Goal: Information Seeking & Learning: Learn about a topic

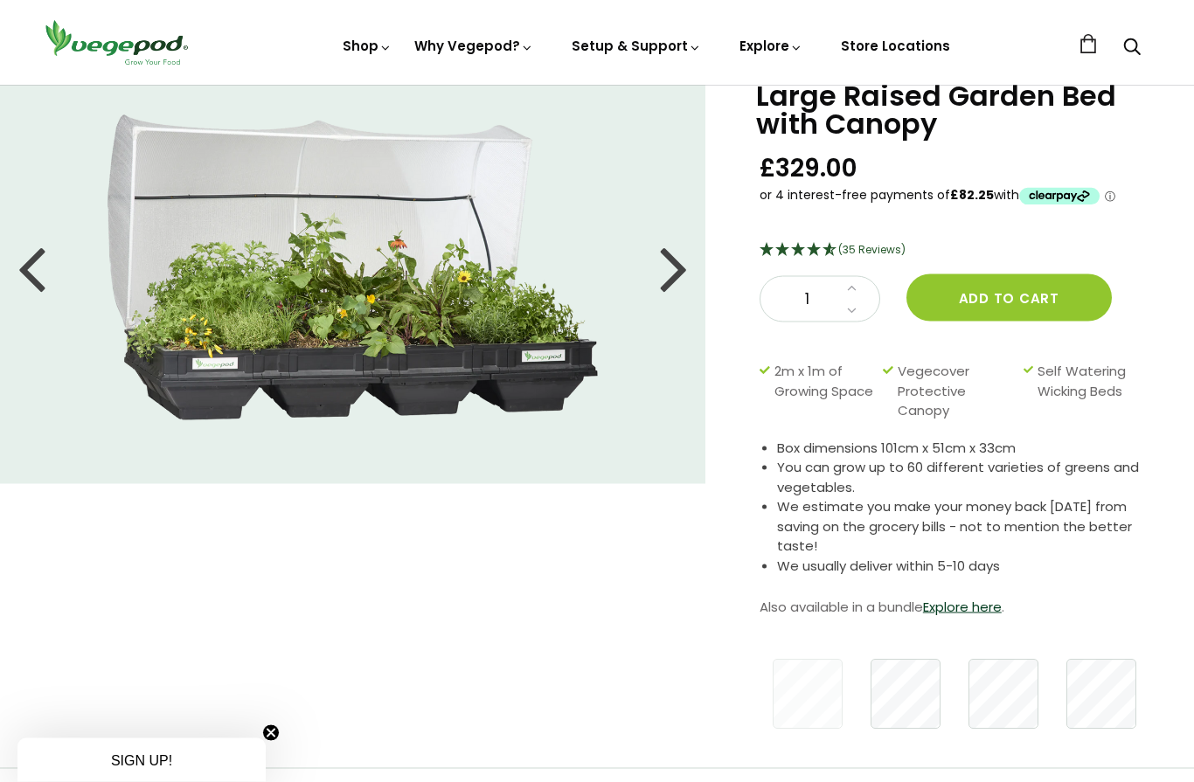
scroll to position [73, 0]
click at [981, 606] on link "Explore here" at bounding box center [962, 606] width 79 height 18
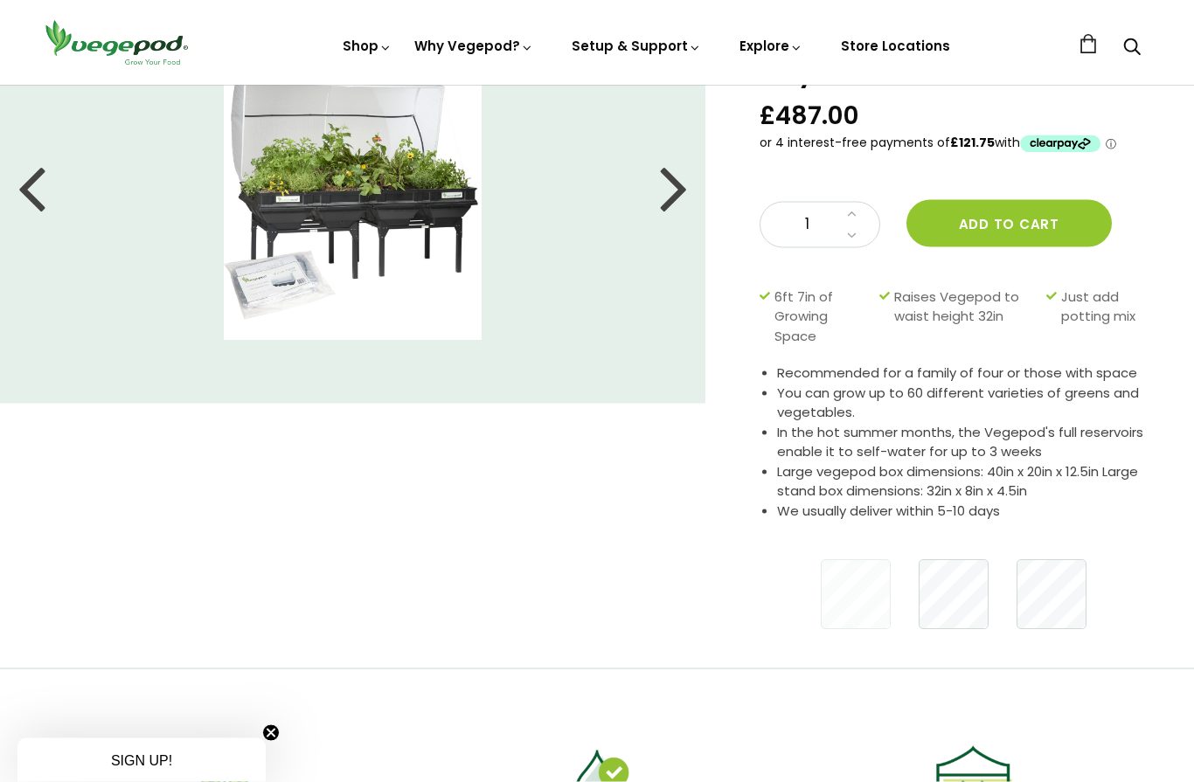
scroll to position [154, 0]
click at [679, 201] on div at bounding box center [674, 187] width 28 height 79
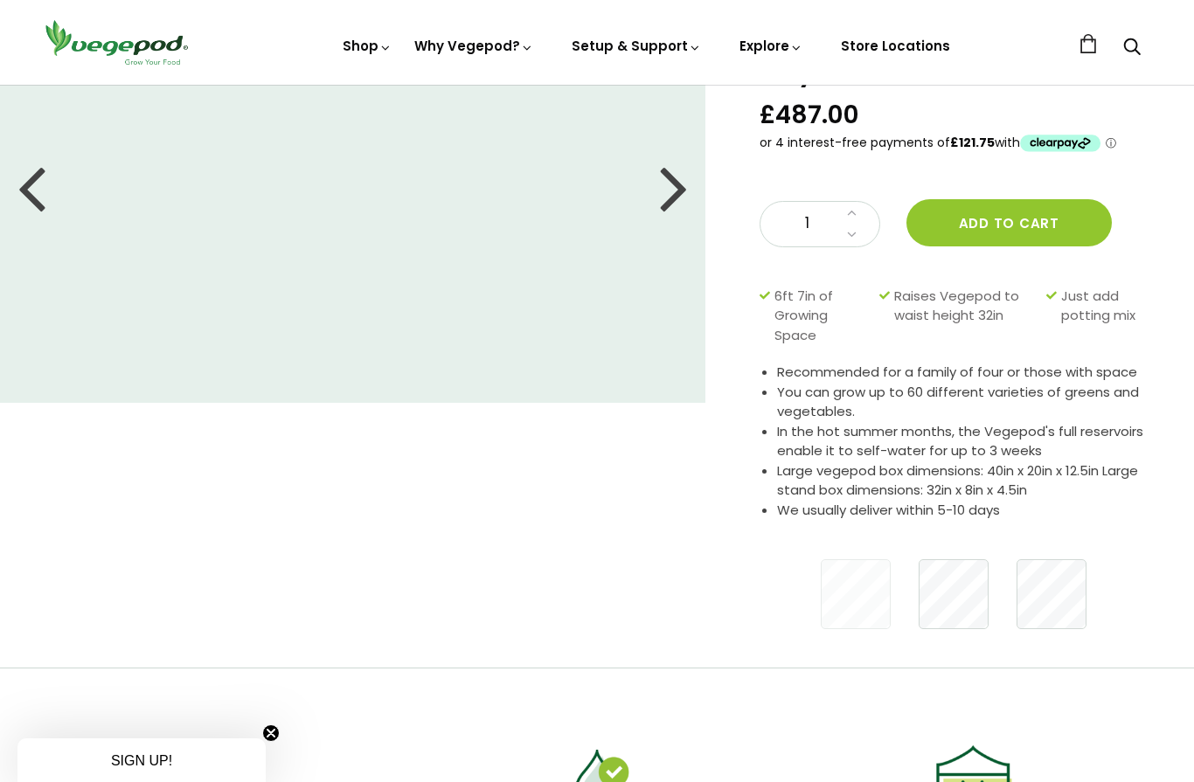
click at [669, 194] on div at bounding box center [674, 187] width 28 height 79
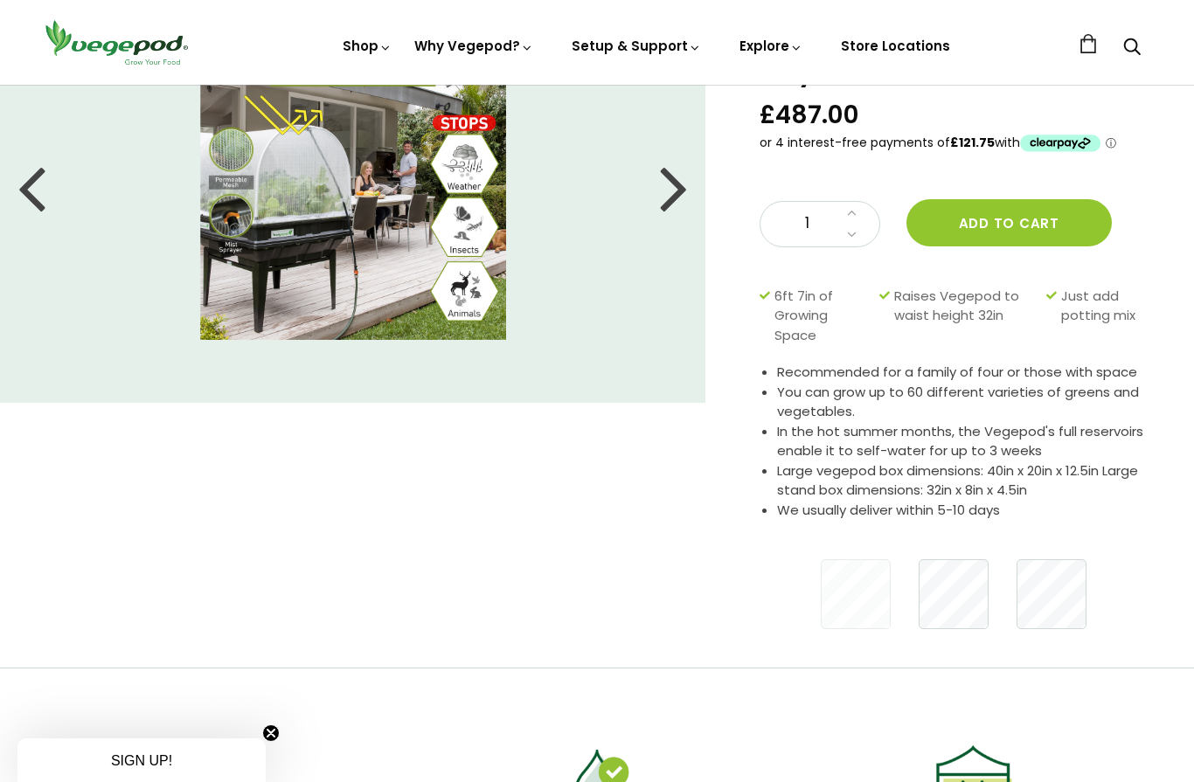
click at [671, 193] on div at bounding box center [674, 187] width 28 height 79
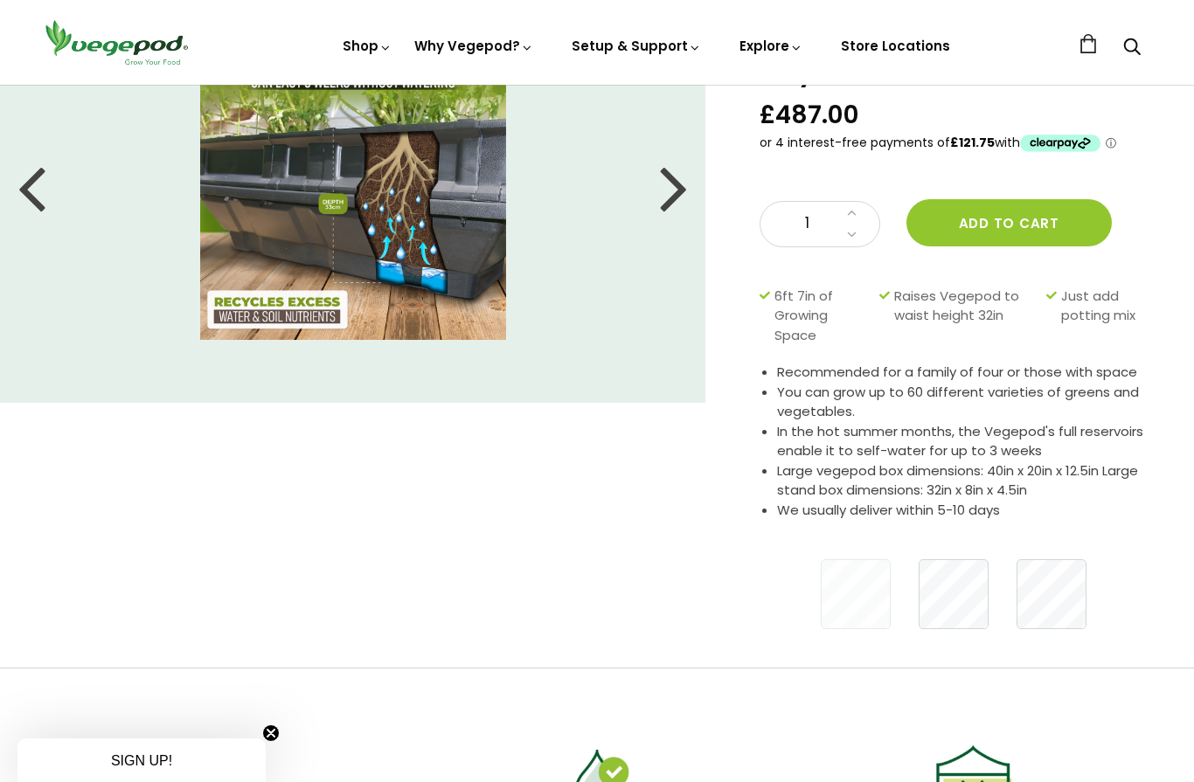
click at [673, 194] on div at bounding box center [674, 187] width 28 height 79
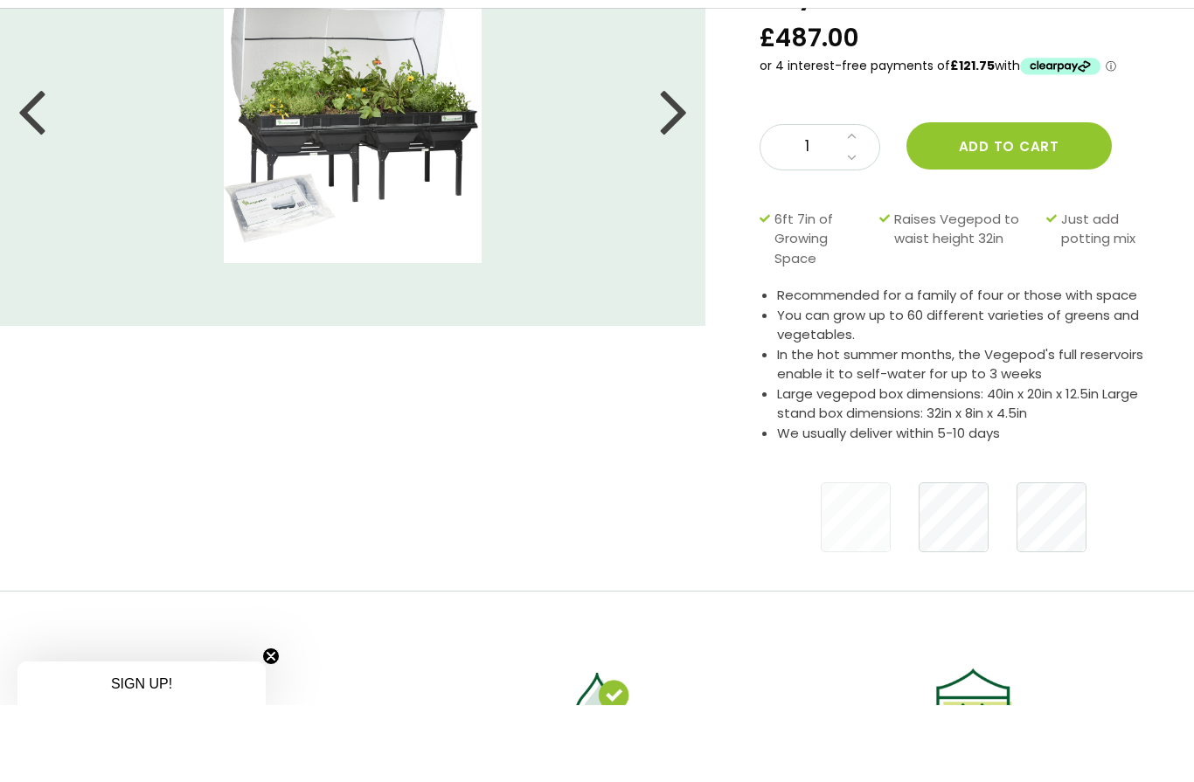
scroll to position [232, 0]
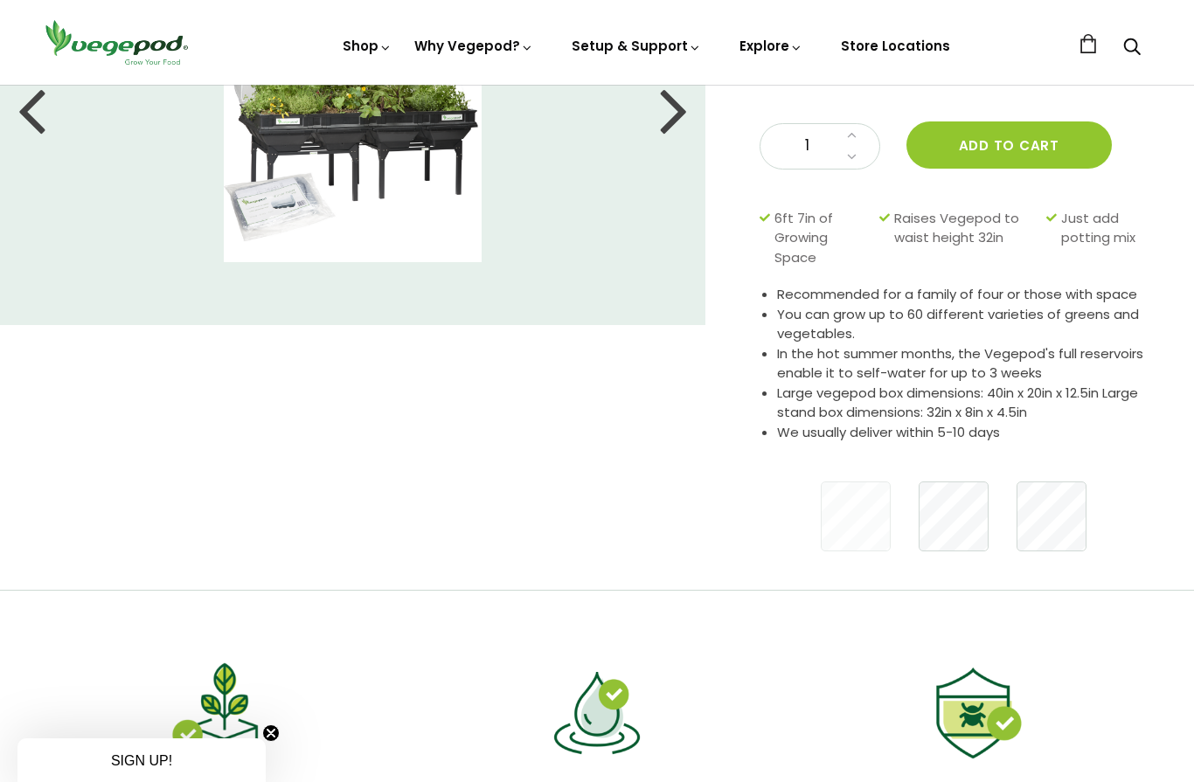
click at [703, 169] on link "Vegepod Assembly" at bounding box center [684, 166] width 239 height 45
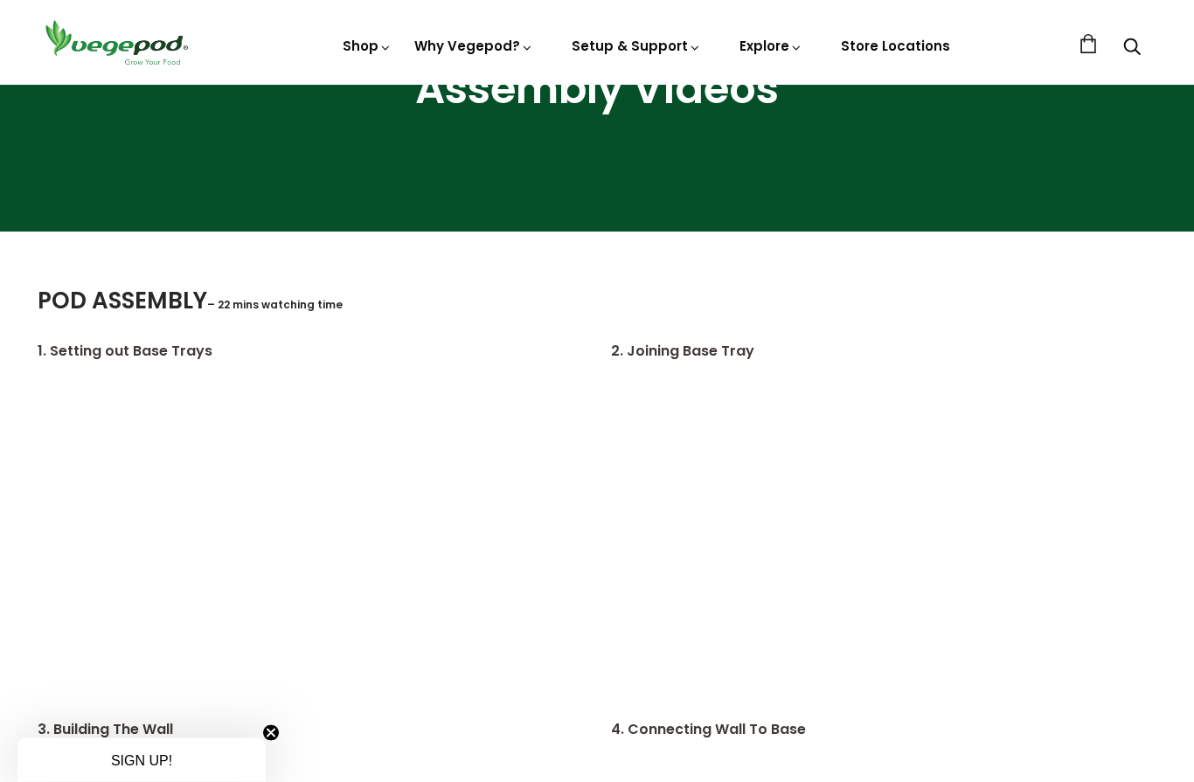
scroll to position [287, 0]
click at [597, 85] on span "Vegepod Bundles" at bounding box center [597, 85] width 0 height 0
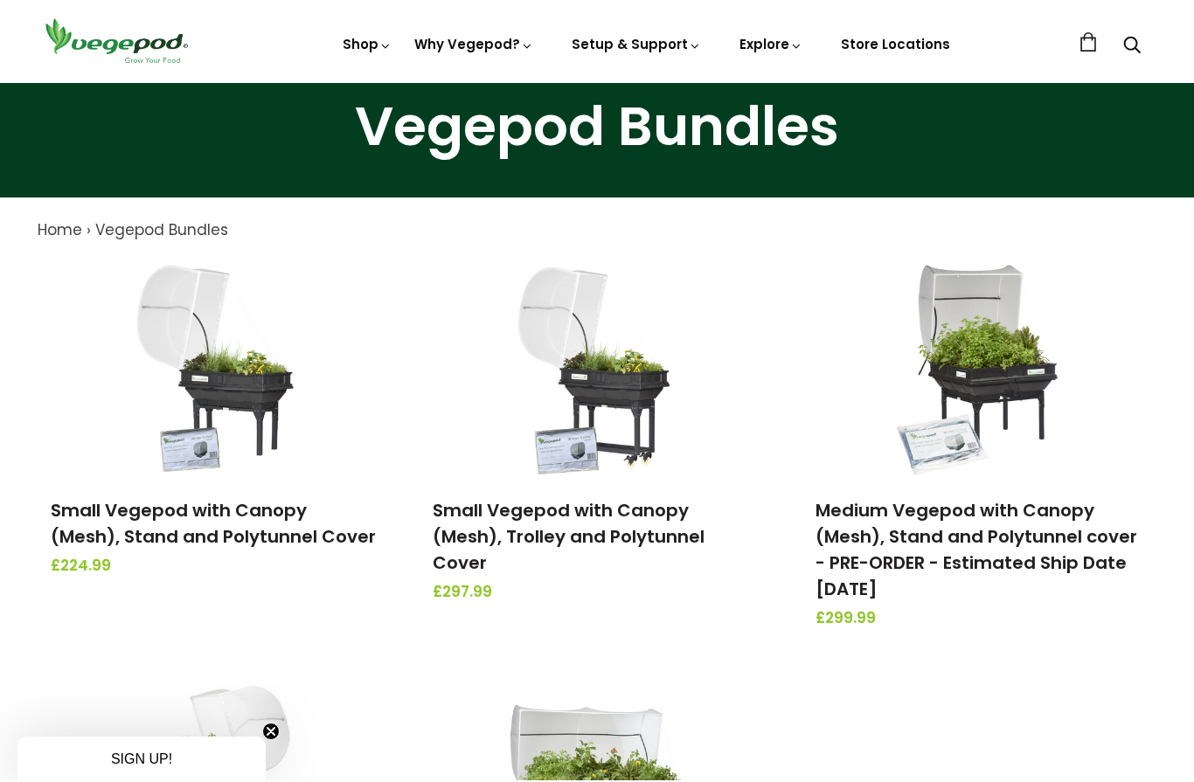
scroll to position [70, 0]
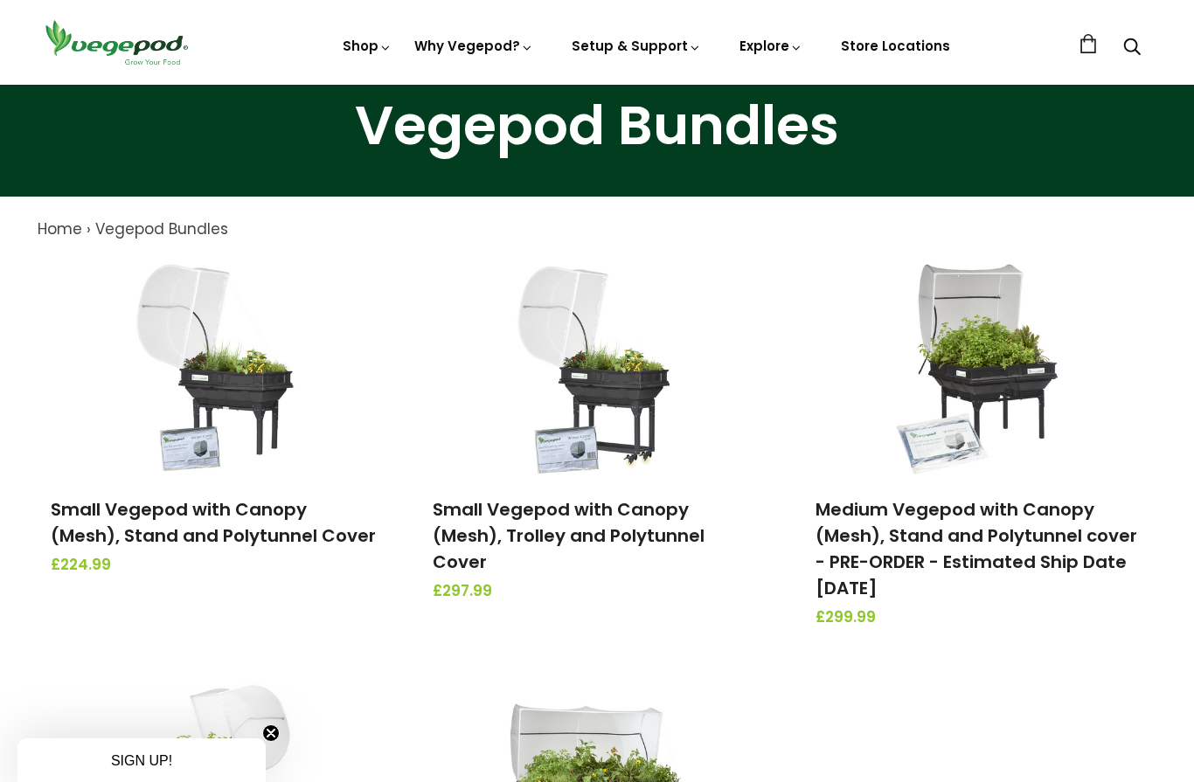
click at [630, 426] on img at bounding box center [597, 368] width 184 height 218
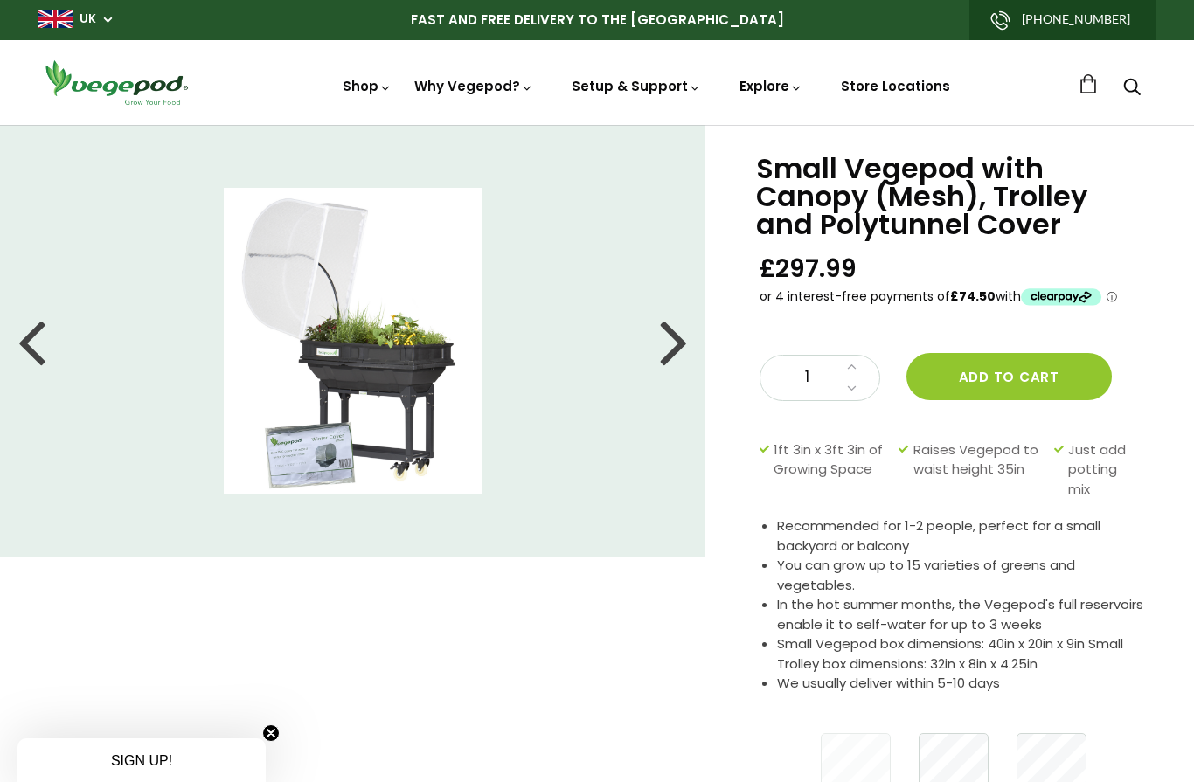
click at [898, 94] on link "Store Locations" at bounding box center [895, 86] width 109 height 18
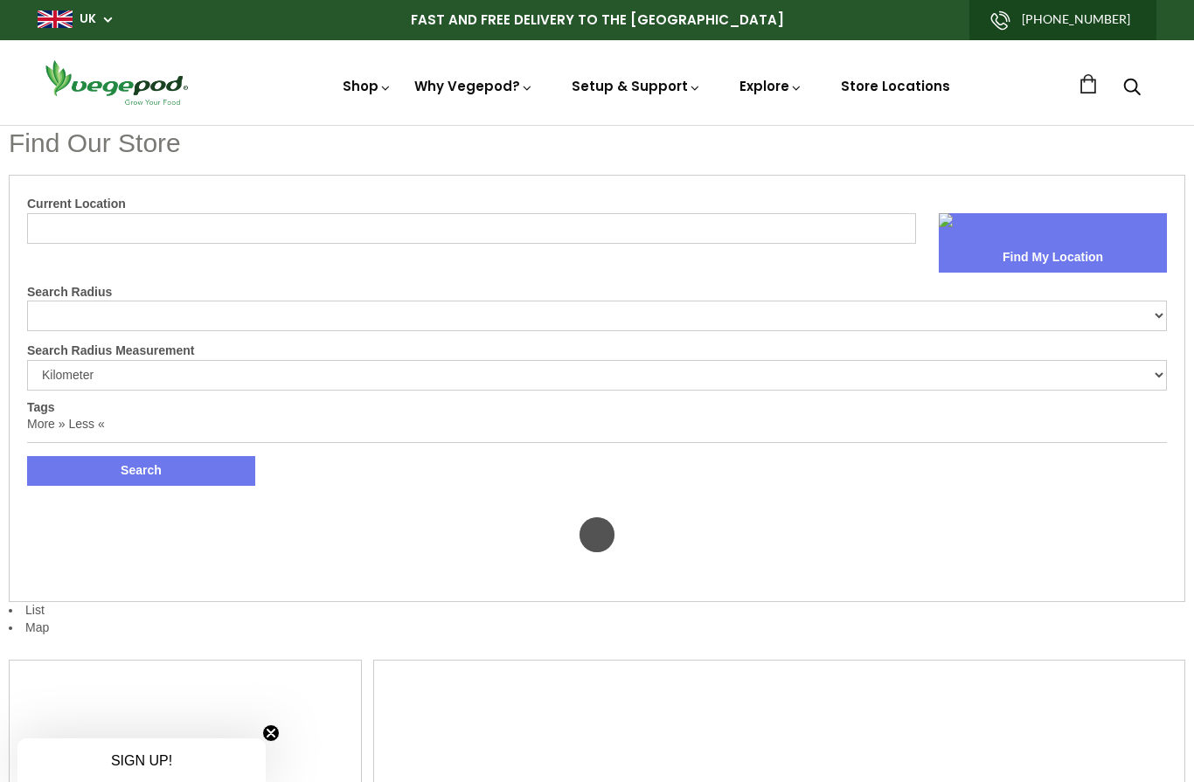
select select "m"
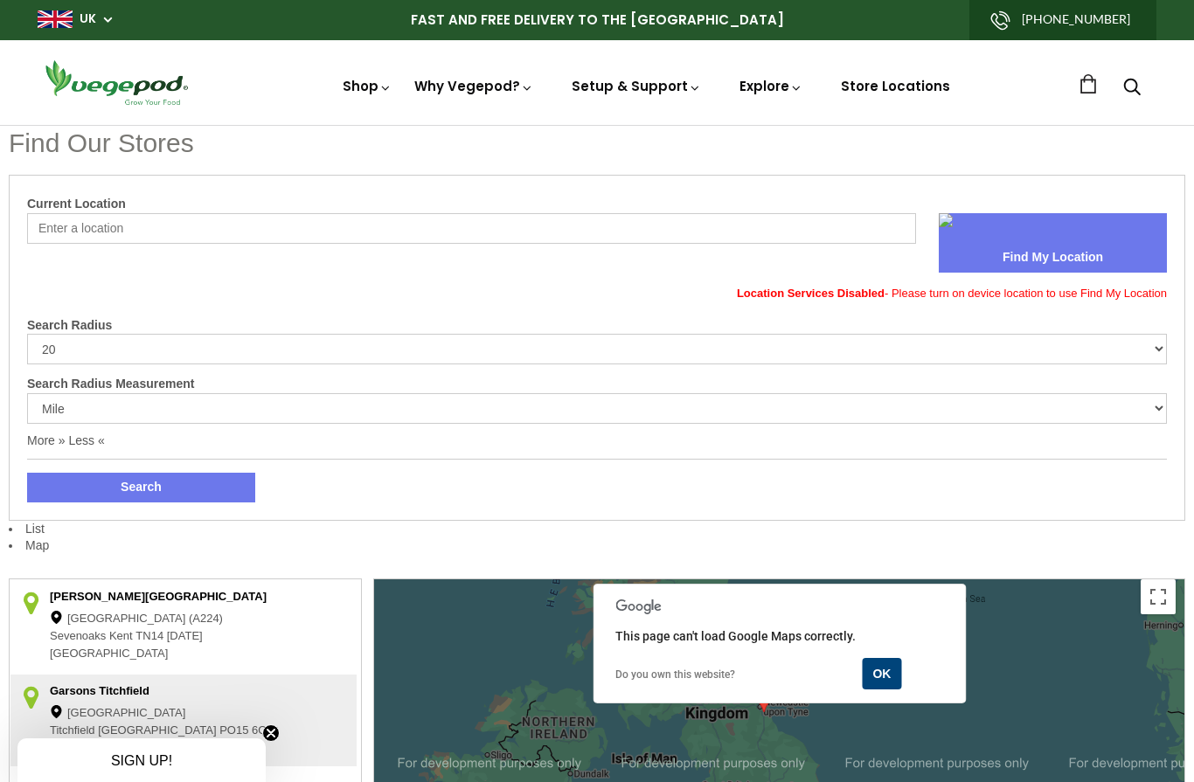
click at [107, 224] on input "Current Location" at bounding box center [471, 228] width 889 height 31
click at [174, 232] on input "Current Location" at bounding box center [471, 228] width 889 height 31
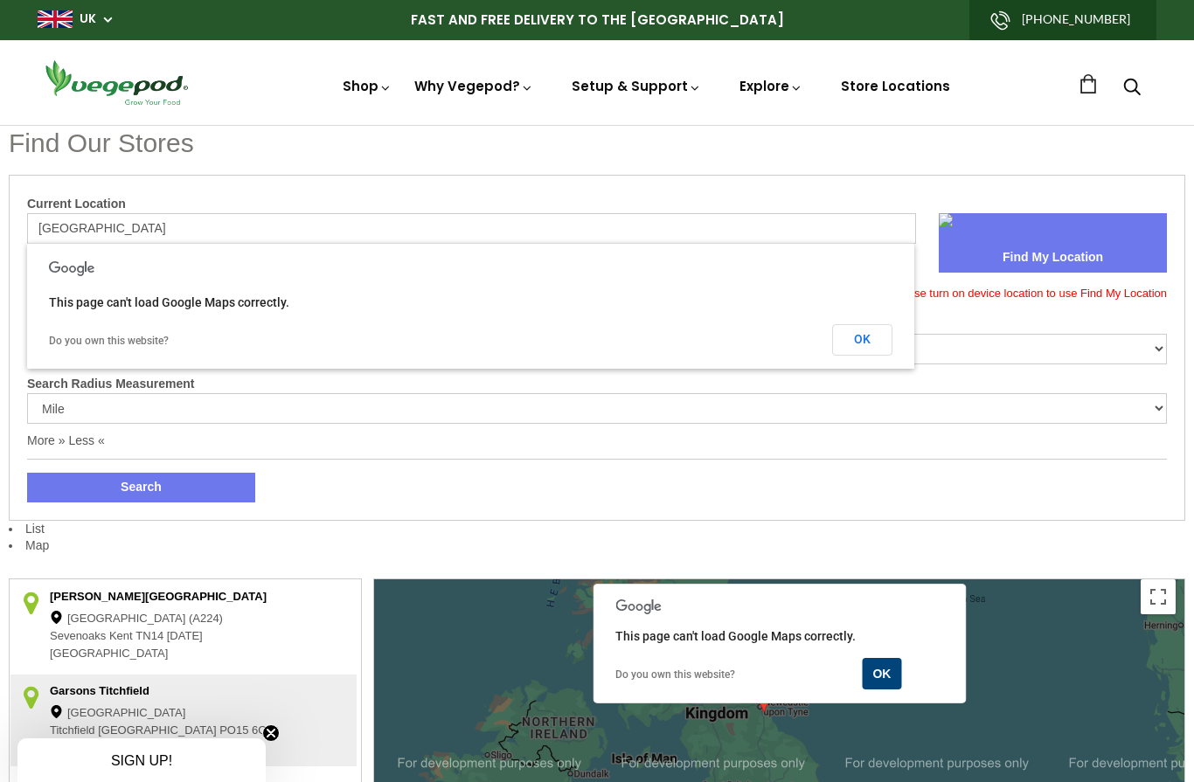
click at [141, 485] on button "Search" at bounding box center [141, 488] width 228 height 30
click at [182, 229] on input "Birmingham" at bounding box center [471, 228] width 889 height 31
type input "B"
type input "B14 7Tj"
click at [141, 485] on button "Search" at bounding box center [141, 488] width 228 height 30
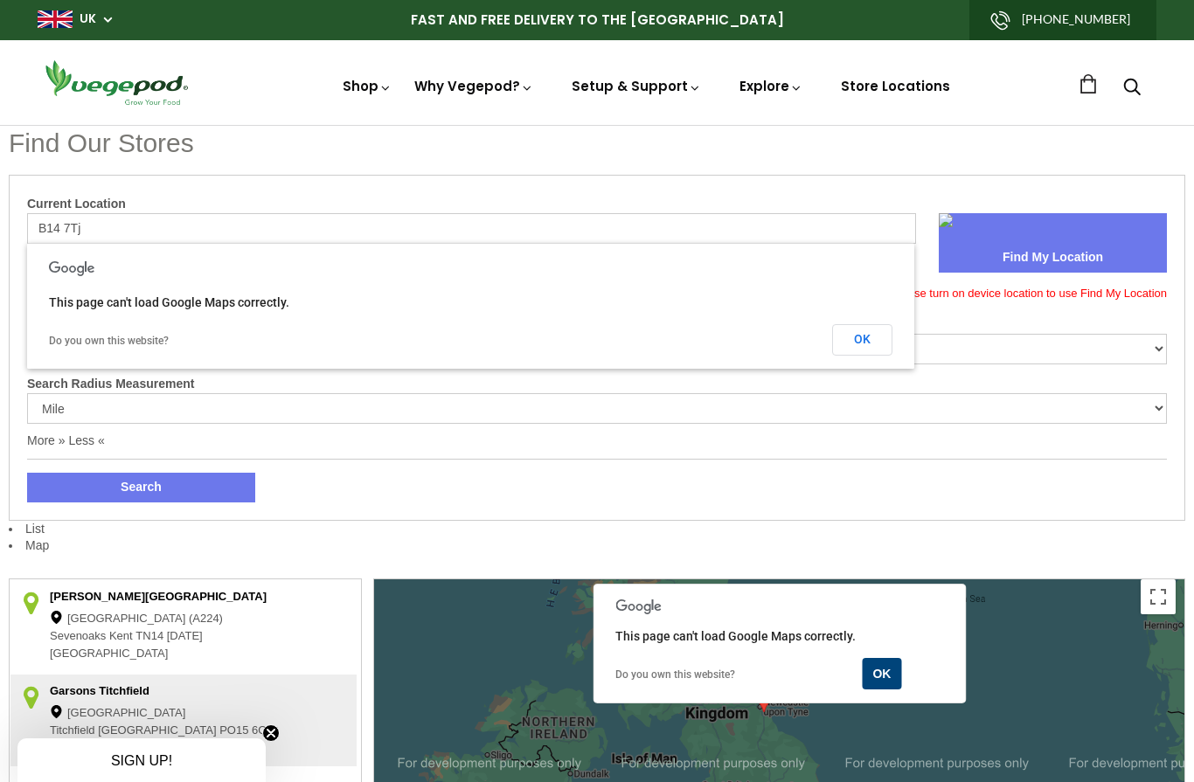
click at [868, 336] on button "OK" at bounding box center [862, 339] width 60 height 31
click at [717, 335] on link "How and What to Plant" at bounding box center [684, 338] width 239 height 45
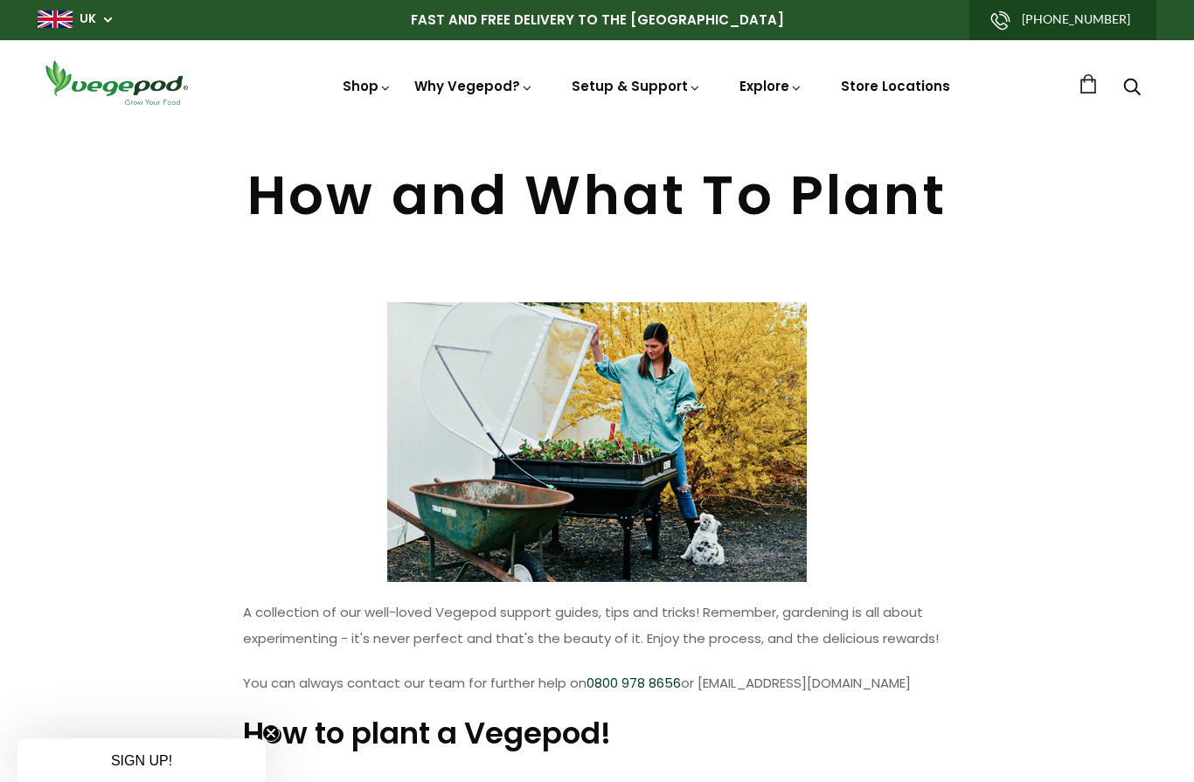
click at [597, 125] on img at bounding box center [597, 125] width 0 height 0
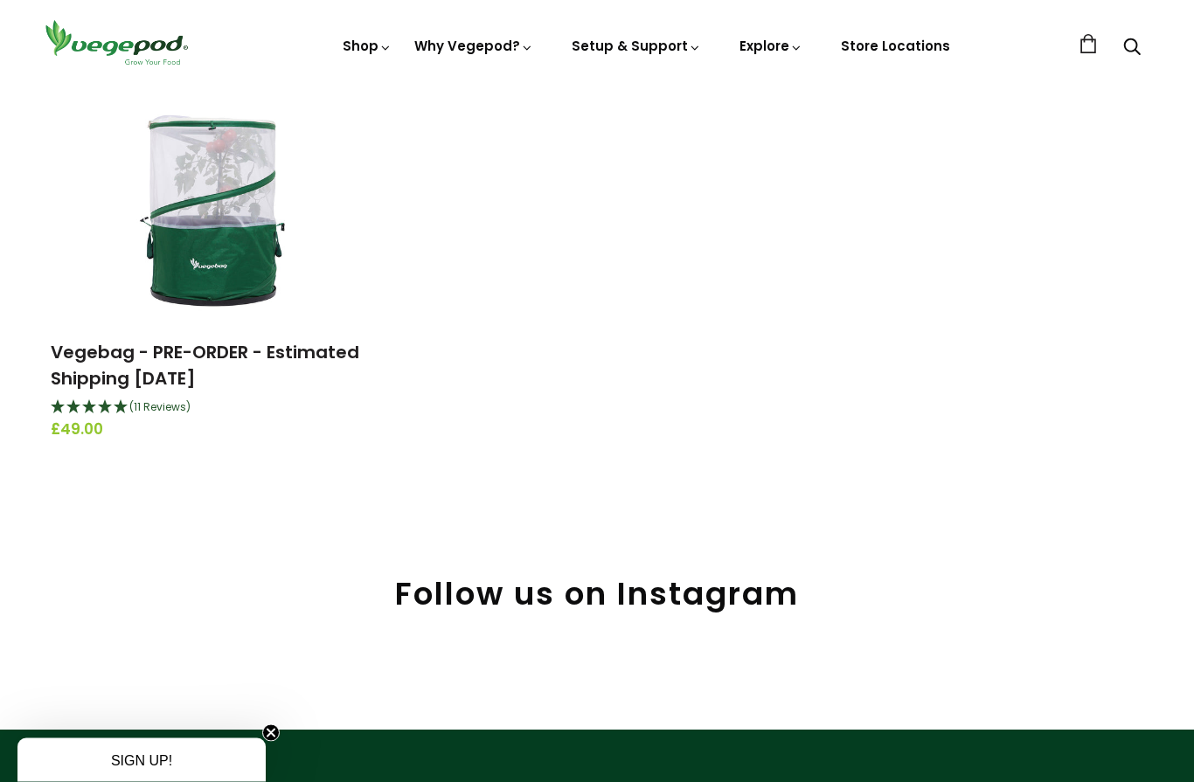
scroll to position [227, 0]
click at [238, 281] on img at bounding box center [215, 210] width 218 height 218
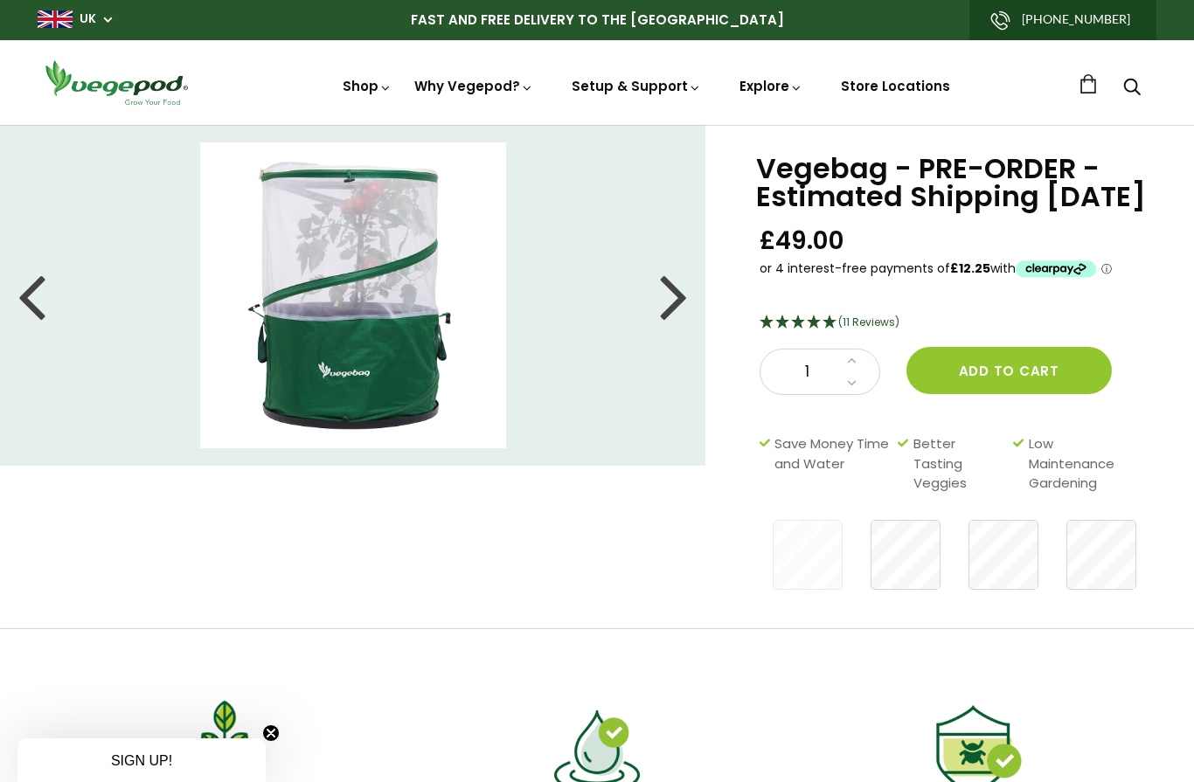
click at [676, 301] on div at bounding box center [674, 295] width 28 height 79
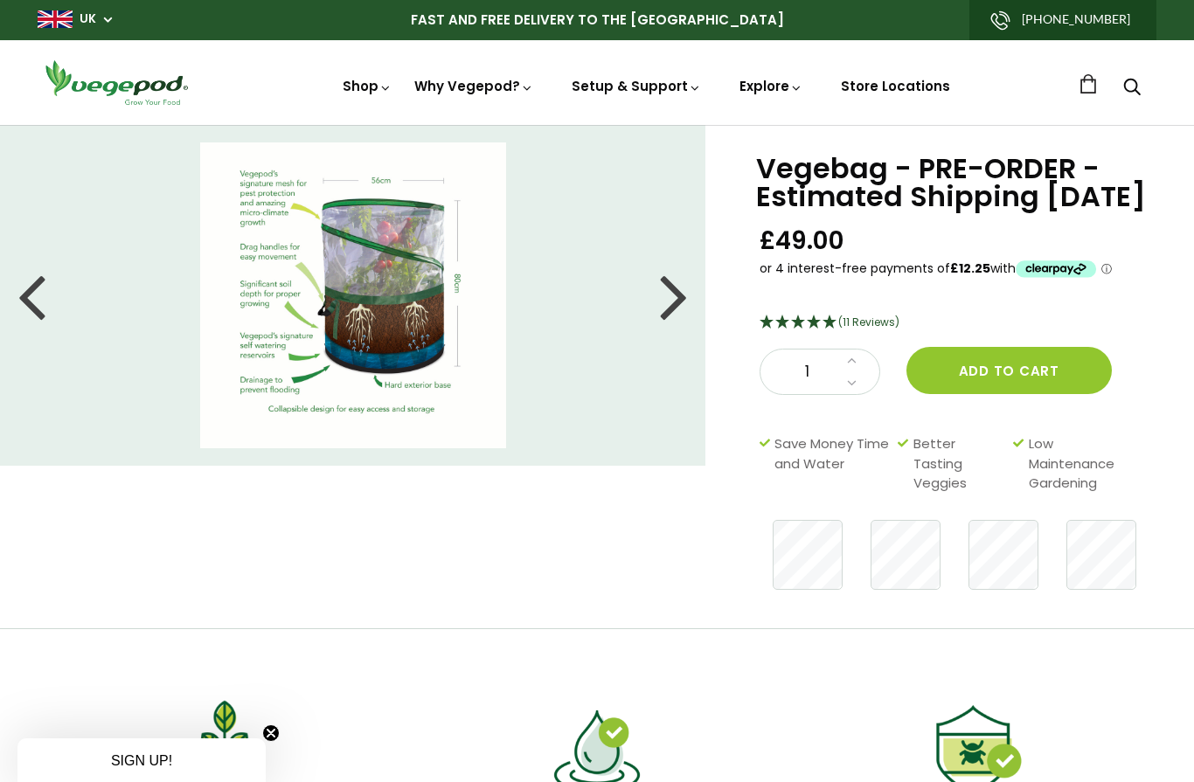
click at [685, 297] on div at bounding box center [674, 295] width 28 height 79
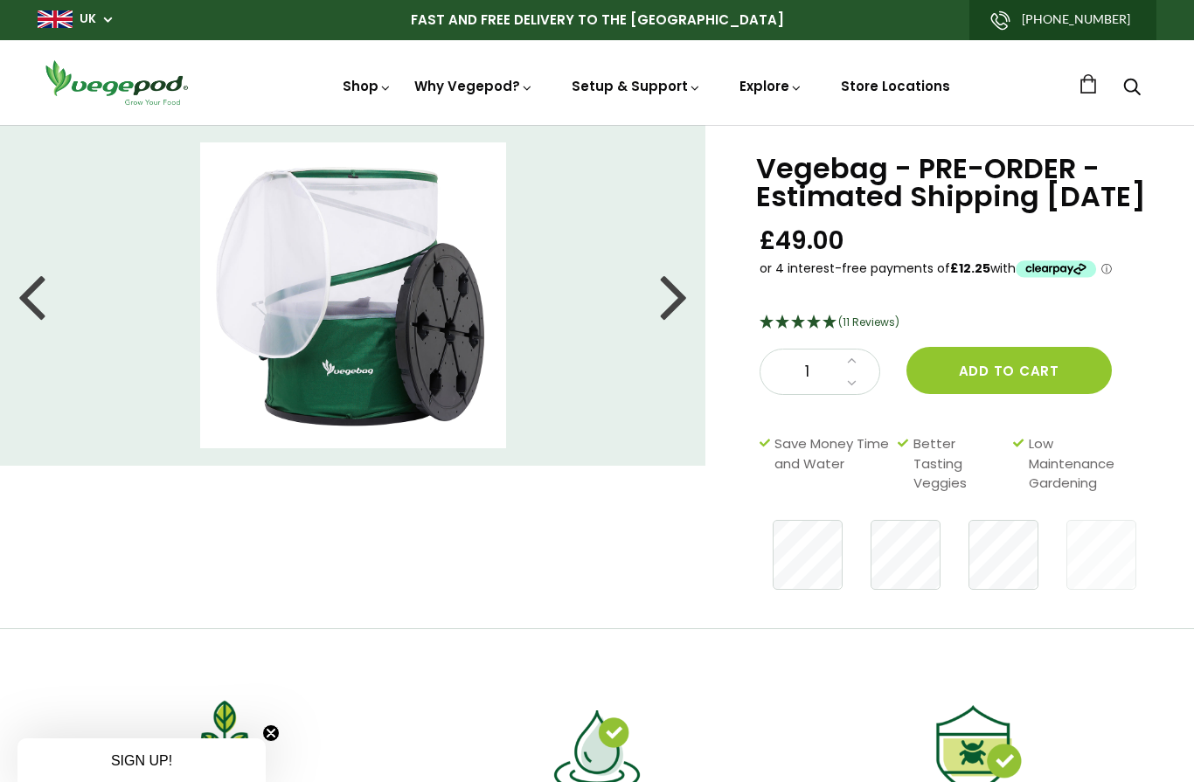
click at [675, 298] on div at bounding box center [674, 295] width 28 height 79
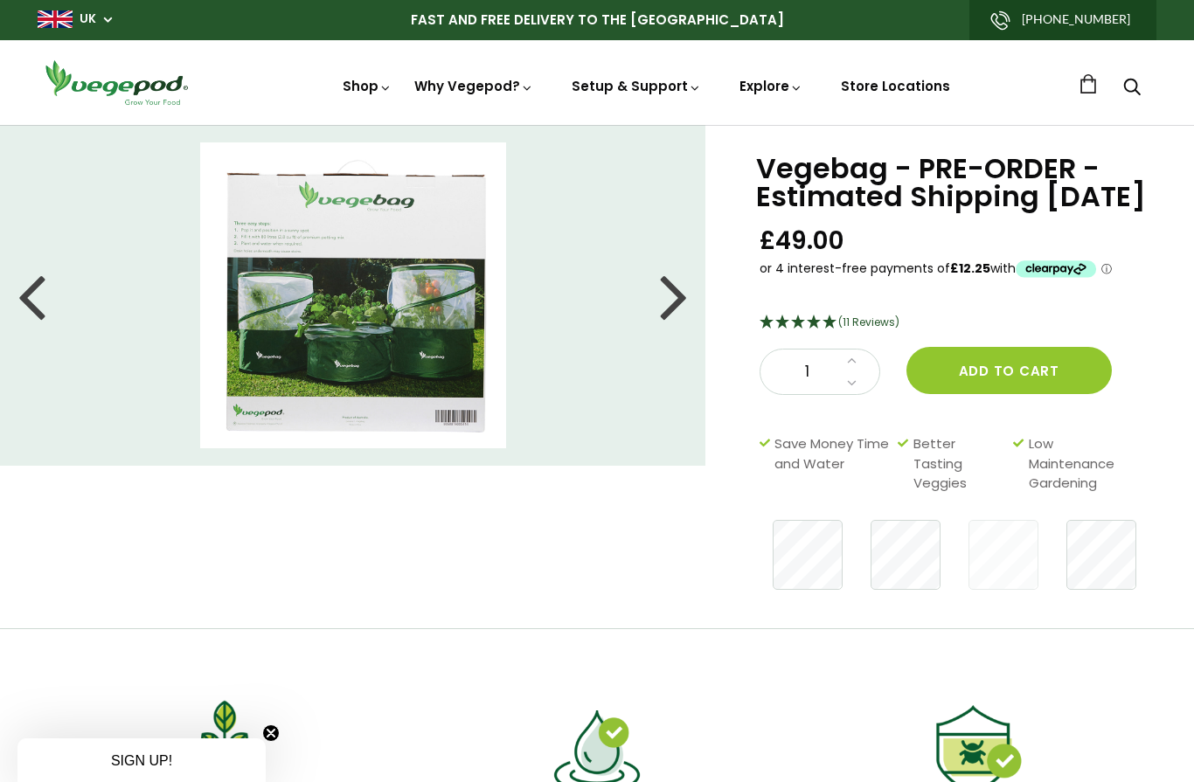
click at [677, 301] on div at bounding box center [674, 295] width 28 height 79
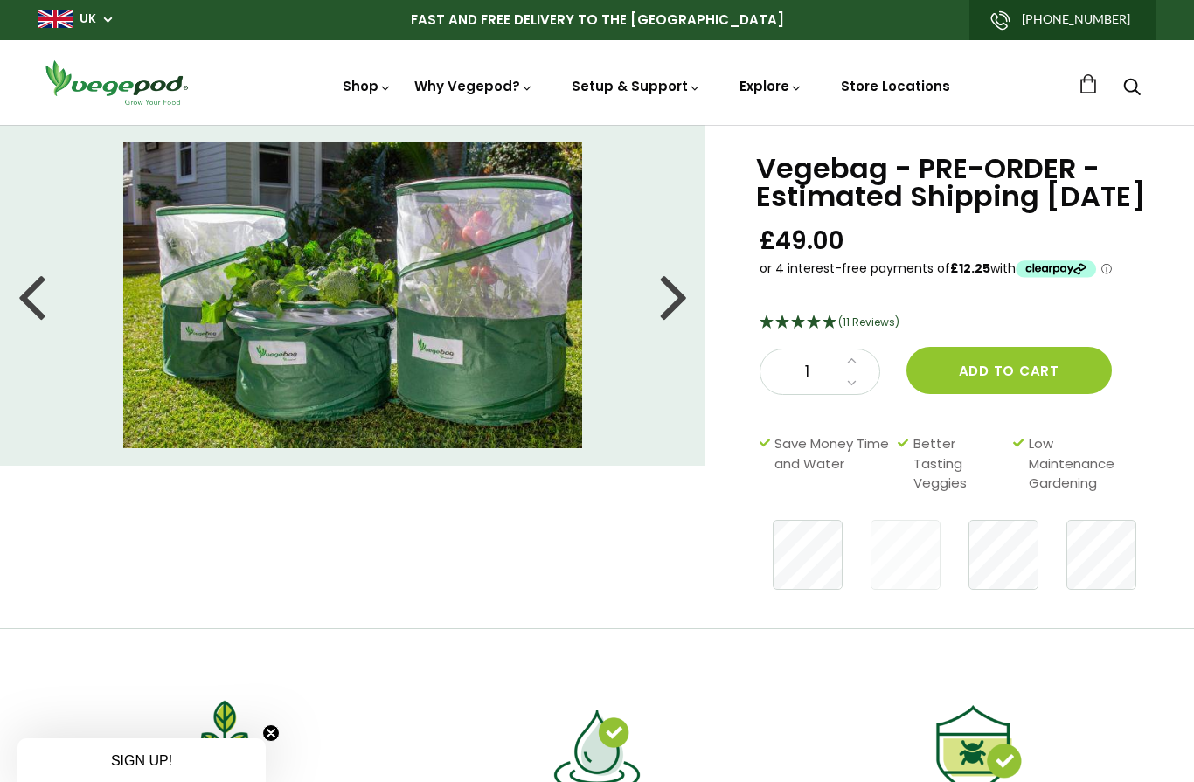
click at [675, 305] on div at bounding box center [674, 295] width 28 height 79
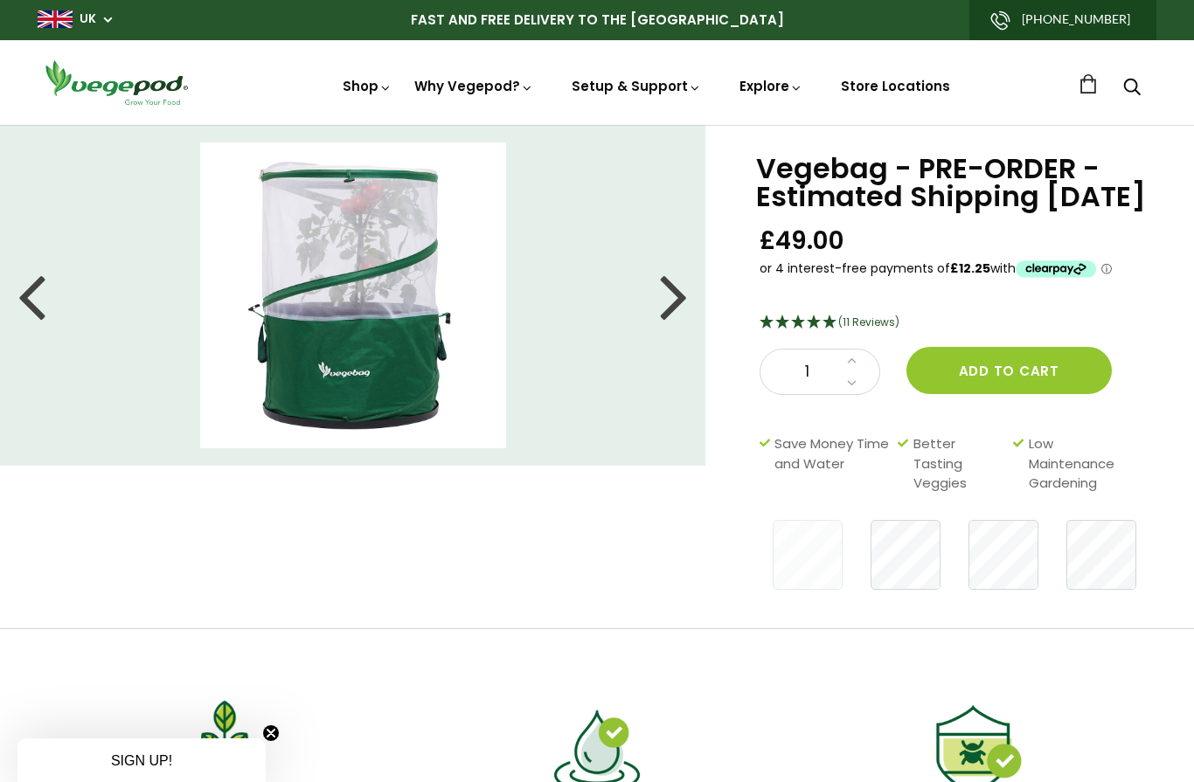
click at [675, 304] on div at bounding box center [674, 295] width 28 height 79
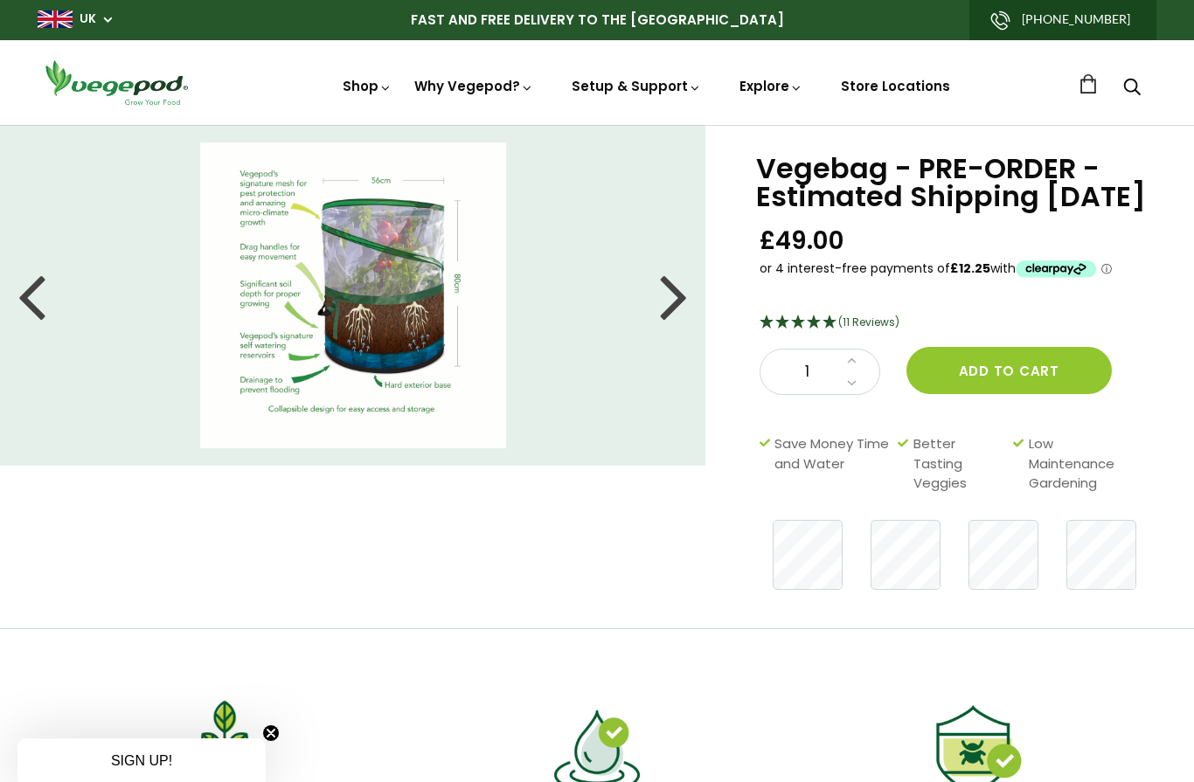
click at [597, 125] on img at bounding box center [597, 125] width 0 height 0
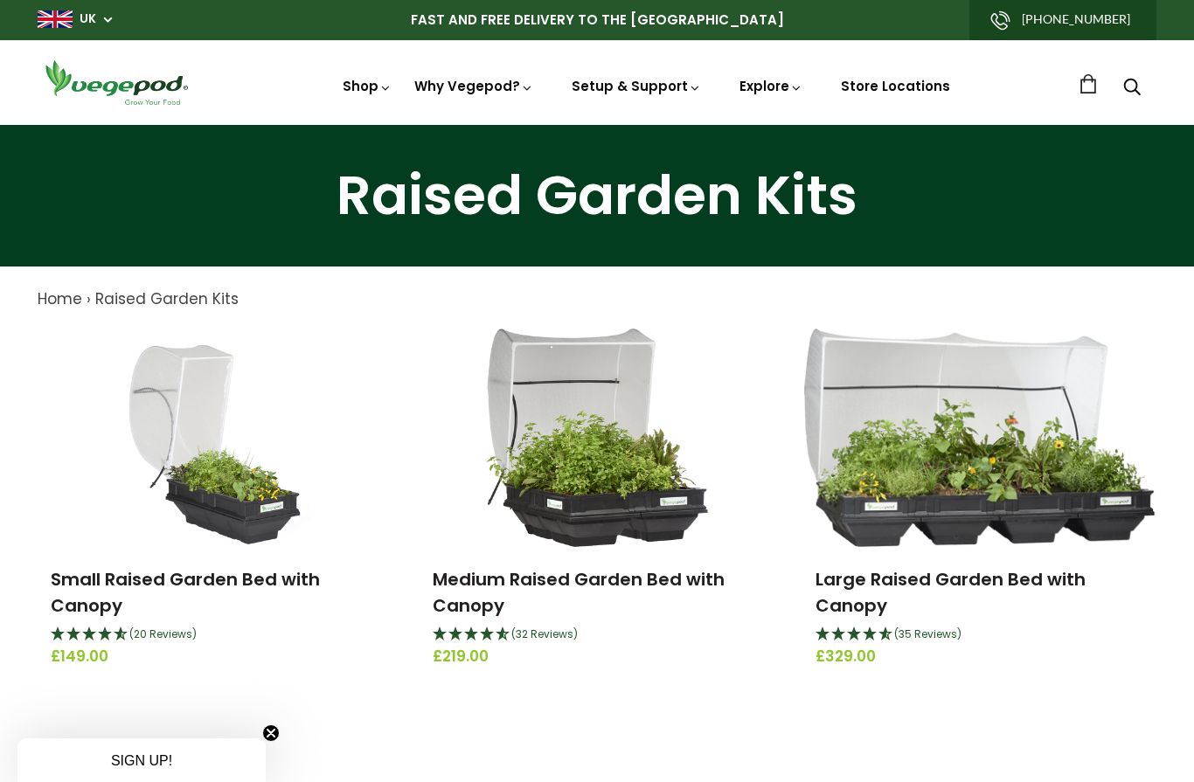
click at [597, 125] on img at bounding box center [597, 125] width 0 height 0
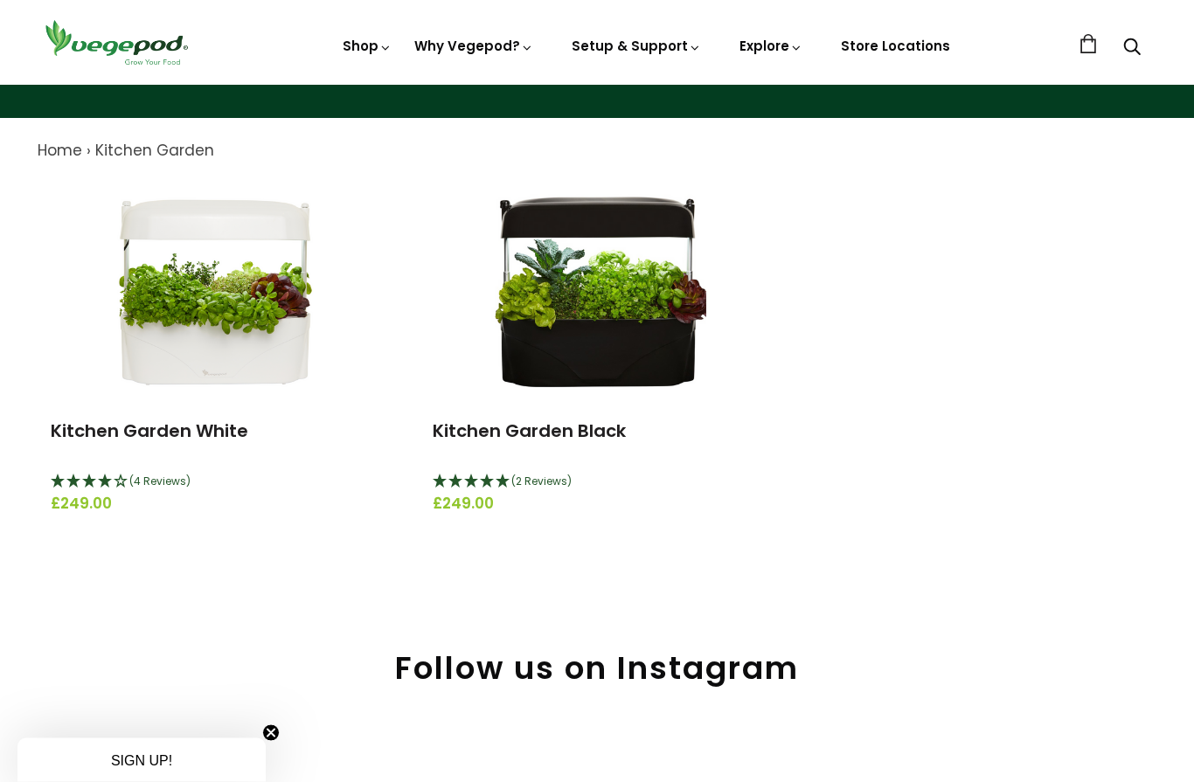
scroll to position [149, 0]
click at [263, 340] on img at bounding box center [215, 289] width 218 height 218
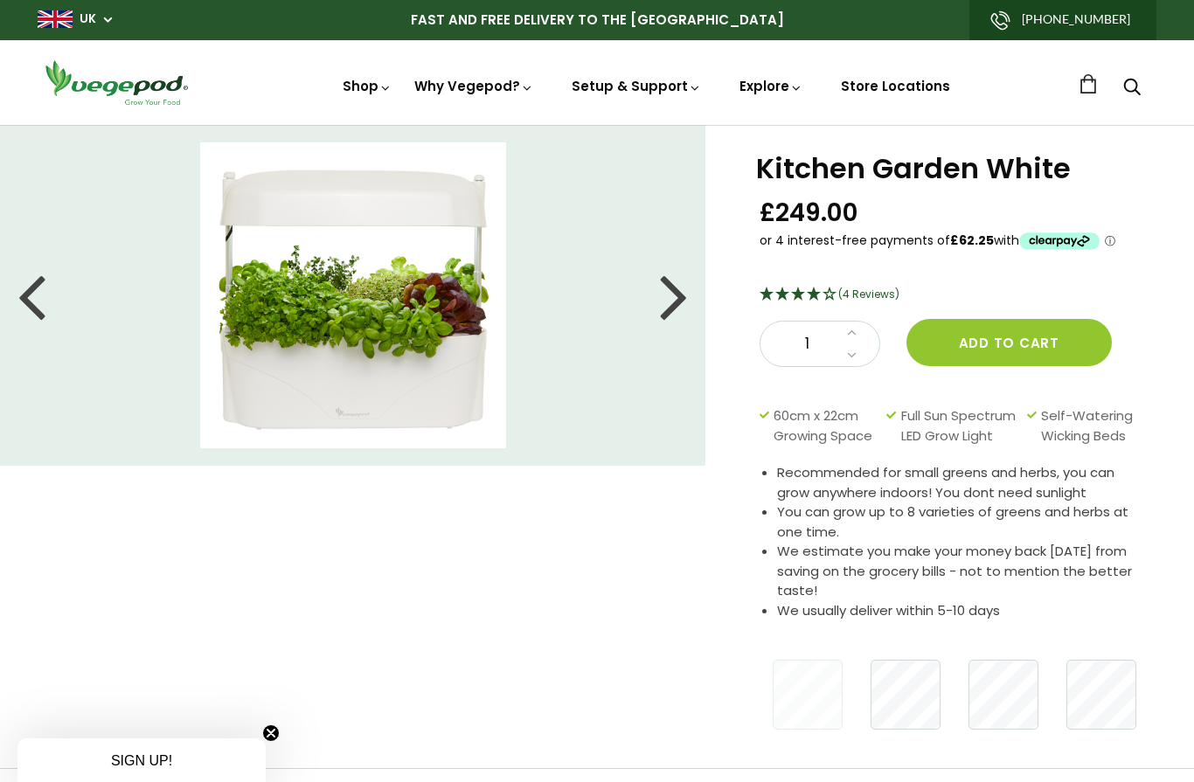
click at [670, 311] on div at bounding box center [674, 295] width 28 height 79
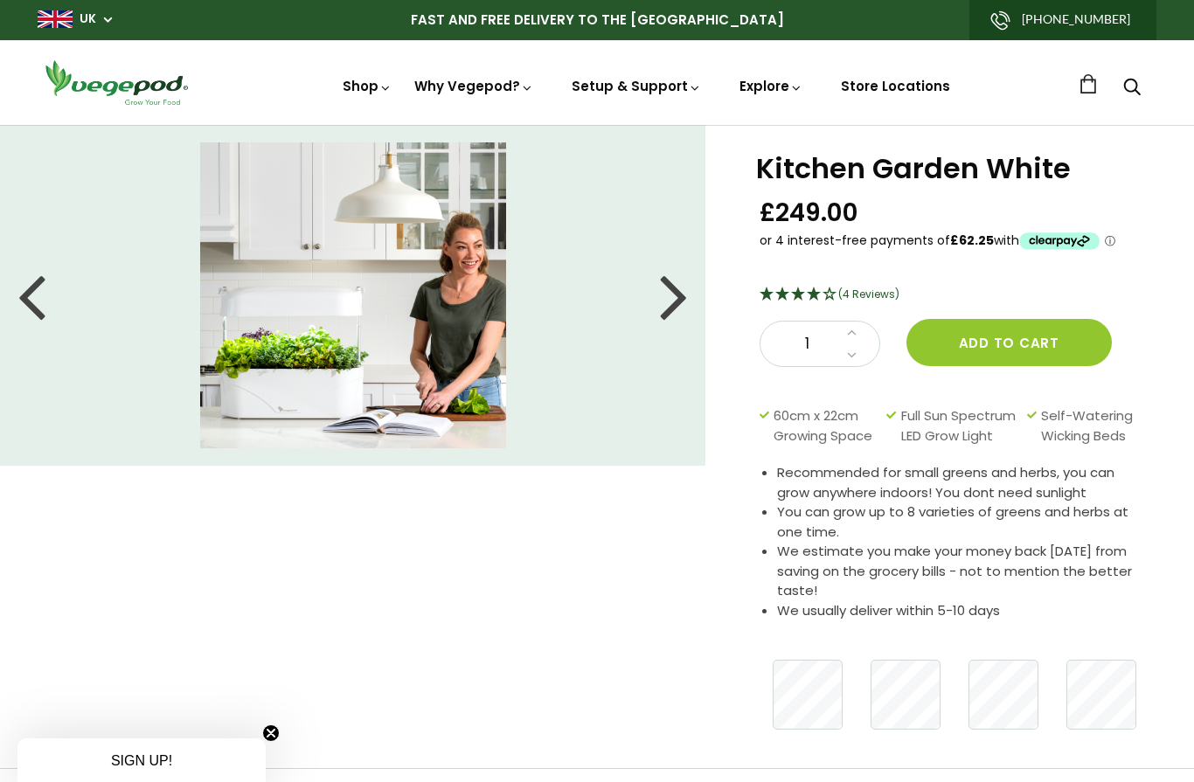
click at [679, 301] on div at bounding box center [674, 295] width 28 height 79
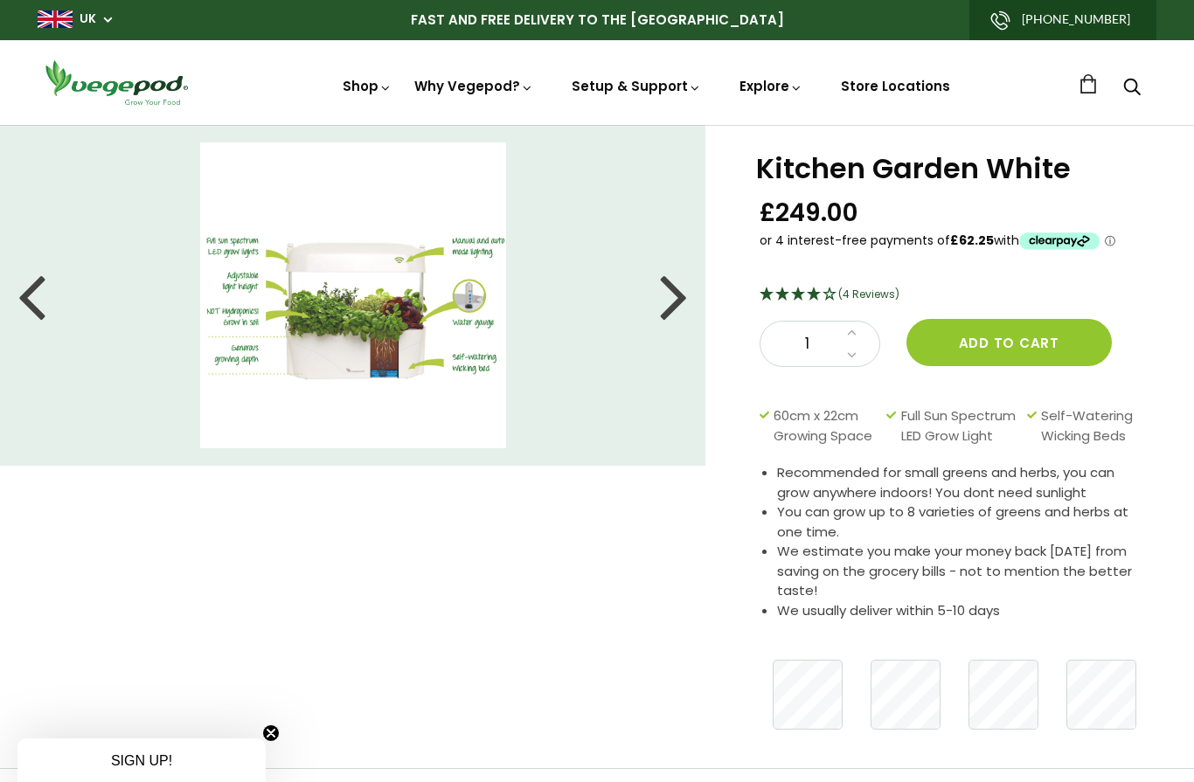
click at [680, 307] on div at bounding box center [674, 295] width 28 height 79
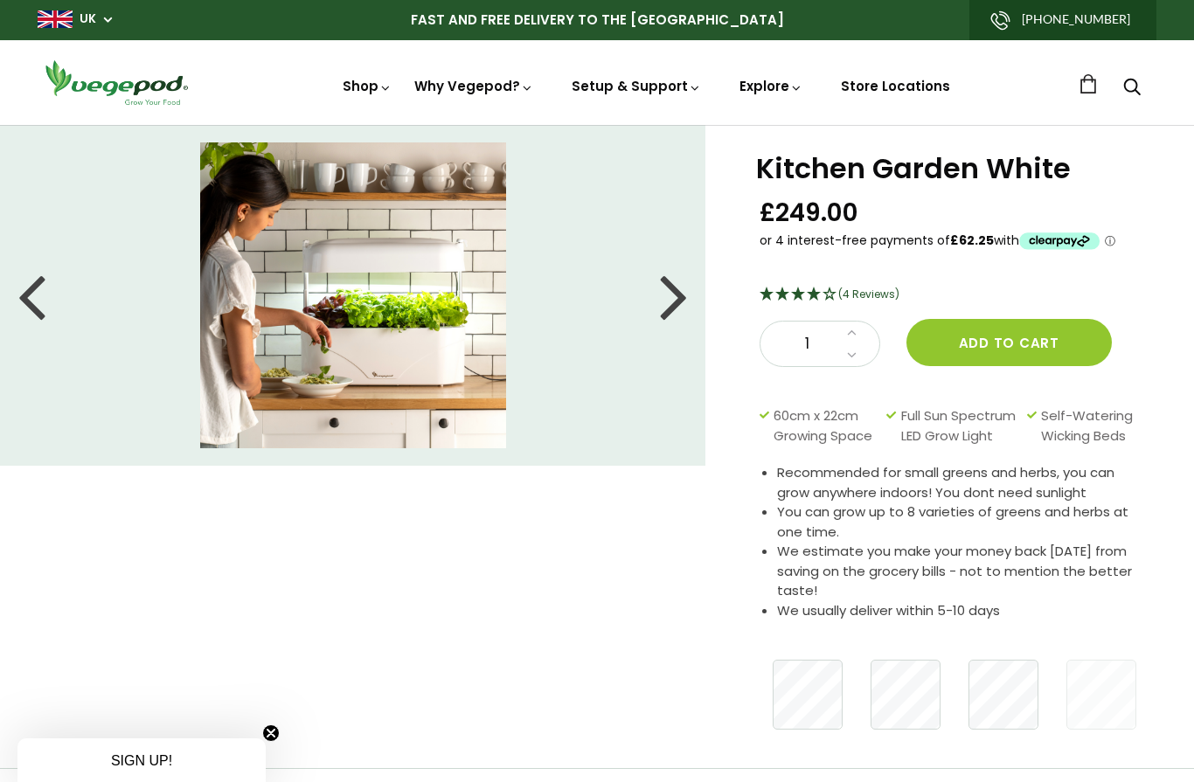
click at [674, 309] on div at bounding box center [674, 295] width 28 height 79
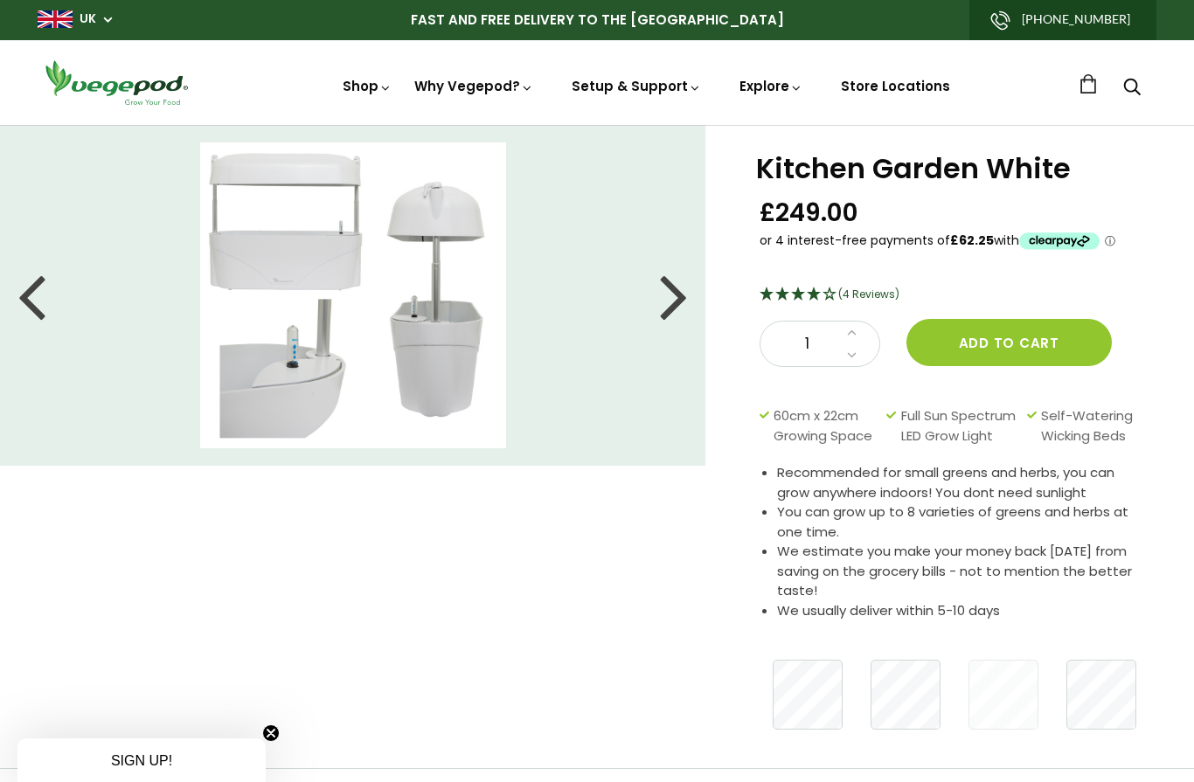
click at [677, 302] on div at bounding box center [674, 295] width 28 height 79
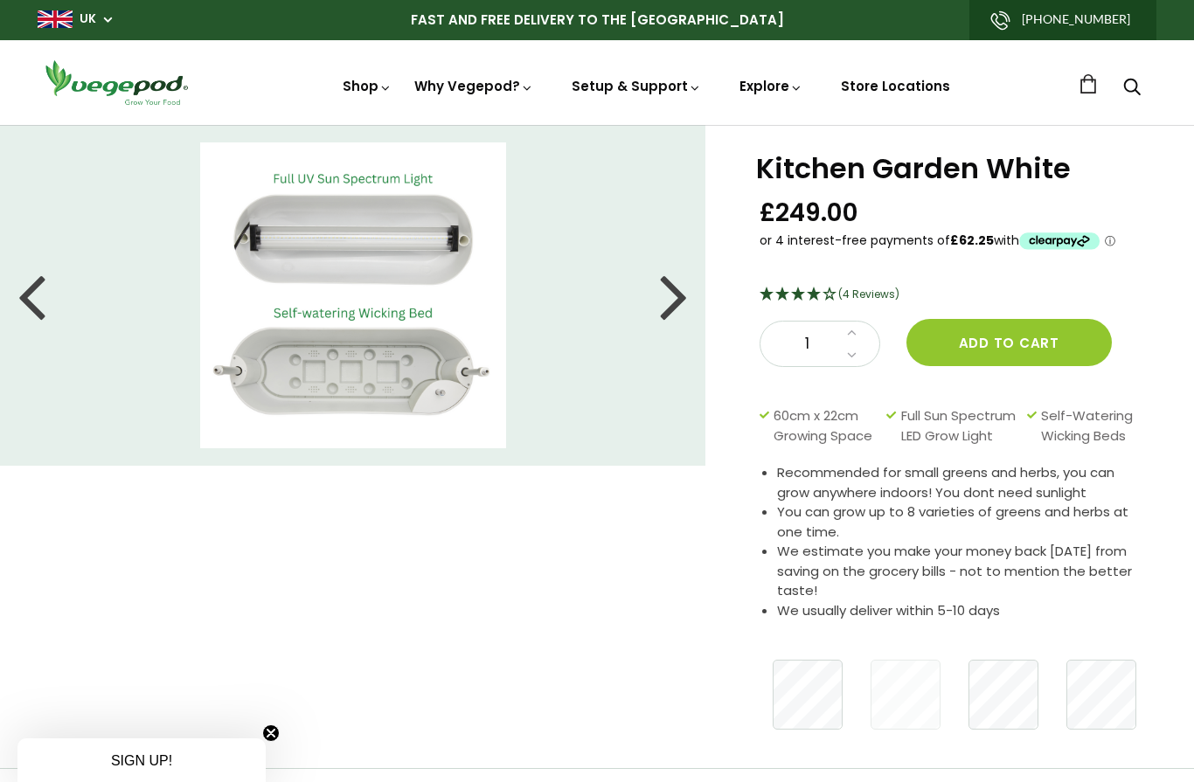
click at [677, 302] on div at bounding box center [674, 295] width 28 height 79
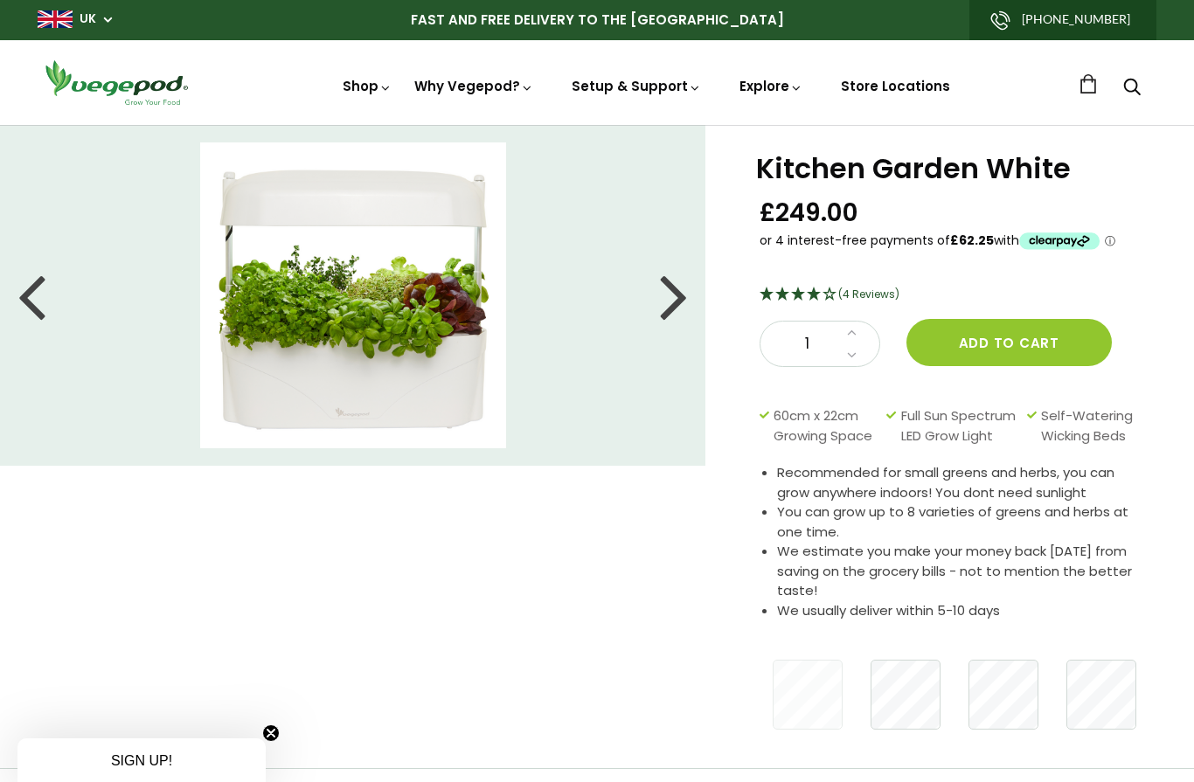
click at [683, 308] on div at bounding box center [674, 295] width 28 height 79
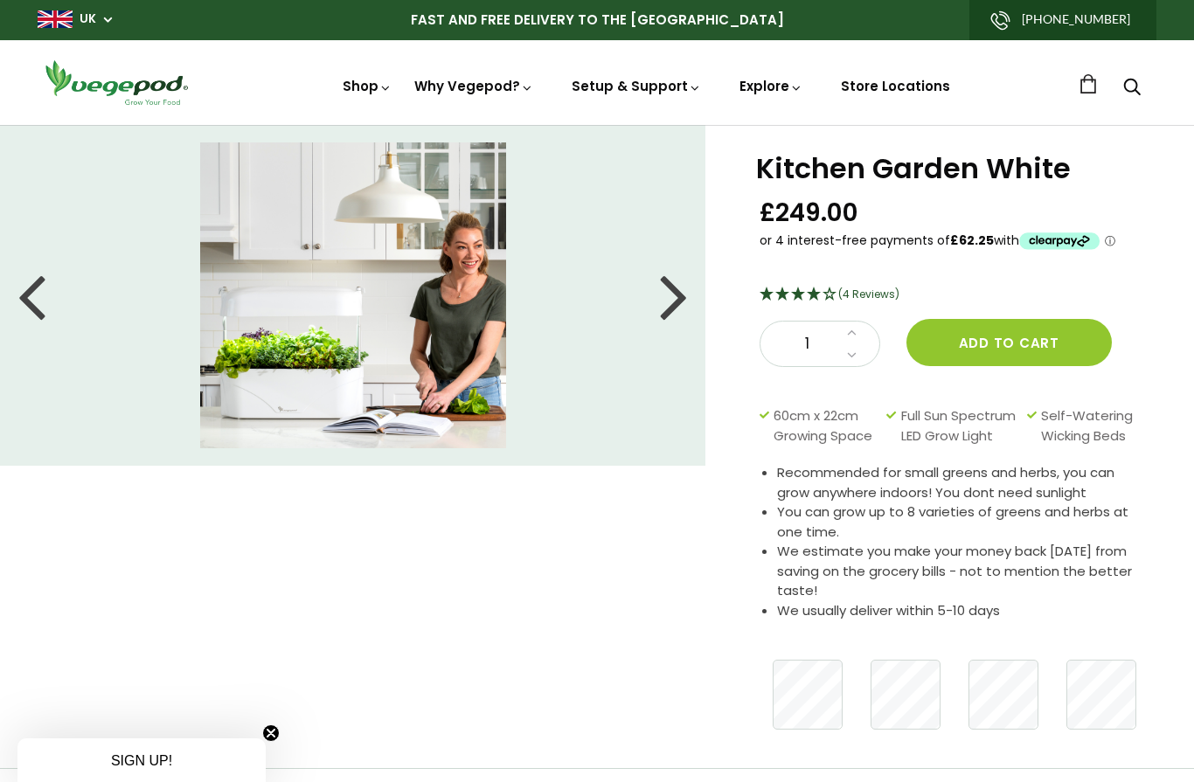
click at [669, 306] on div at bounding box center [674, 295] width 28 height 79
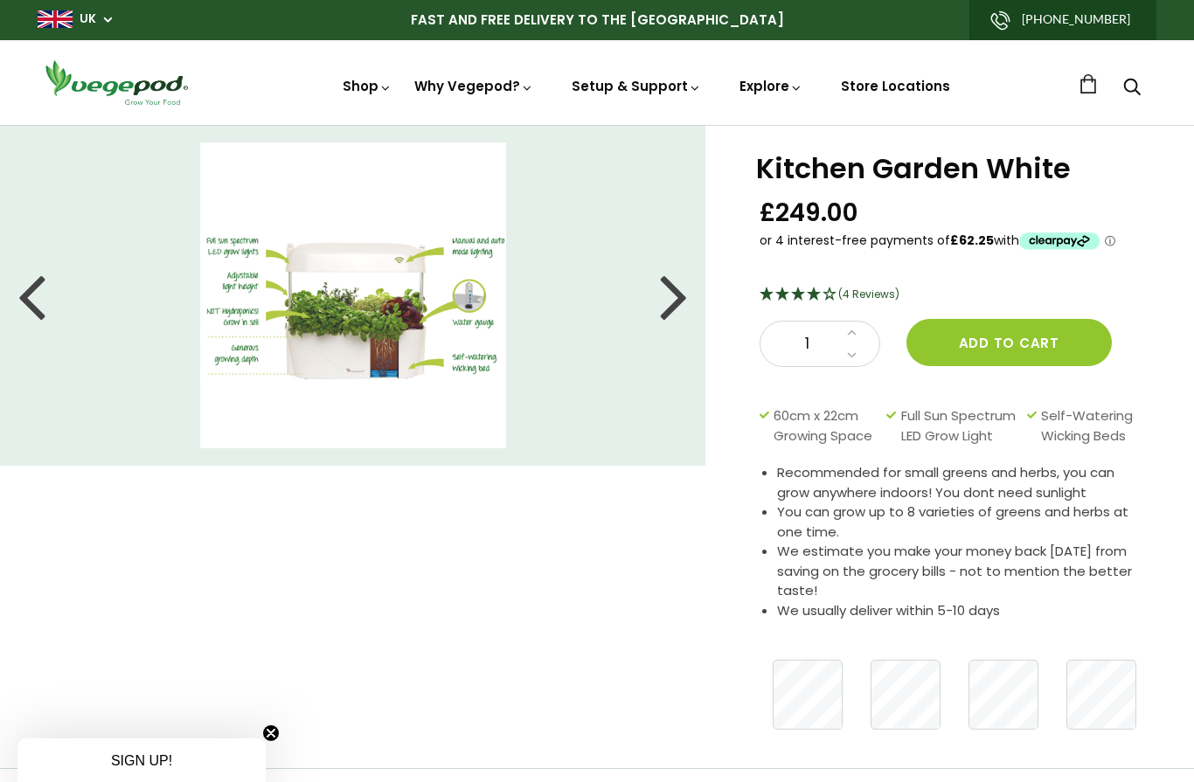
click at [597, 125] on img at bounding box center [597, 125] width 0 height 0
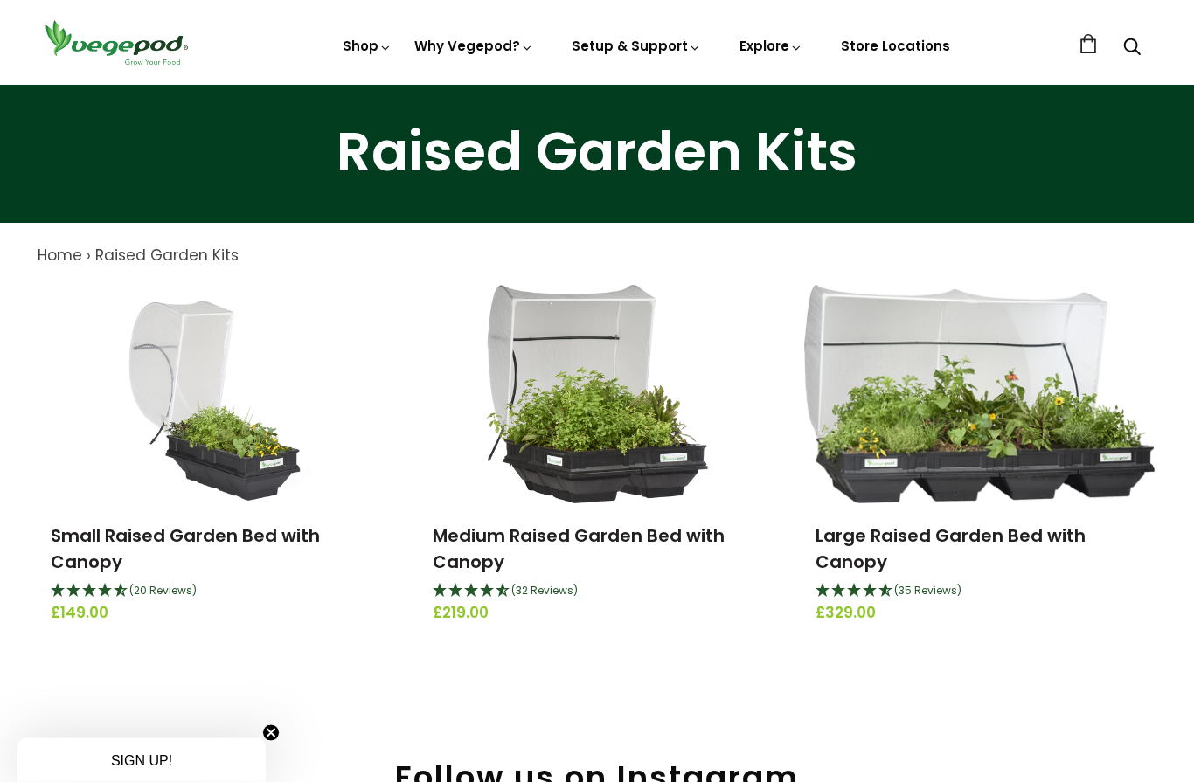
scroll to position [44, 0]
click at [250, 470] on img at bounding box center [215, 394] width 208 height 218
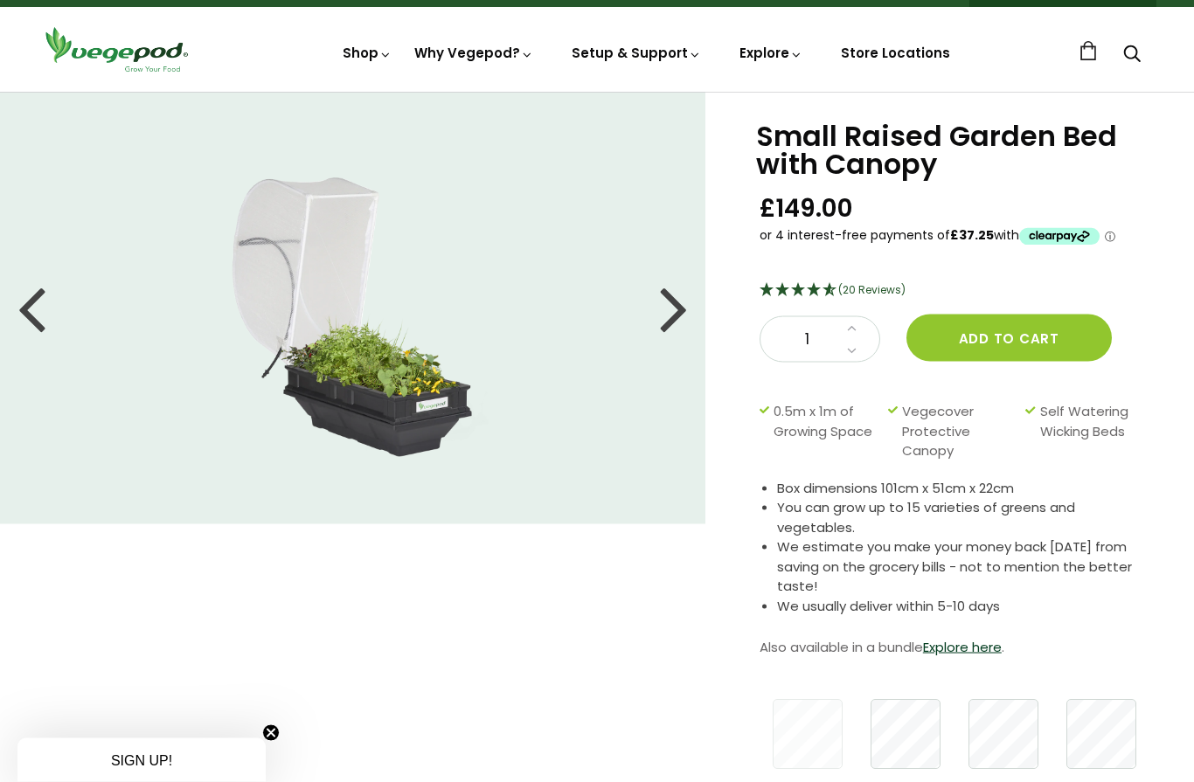
scroll to position [33, 0]
click at [677, 310] on div at bounding box center [674, 307] width 28 height 79
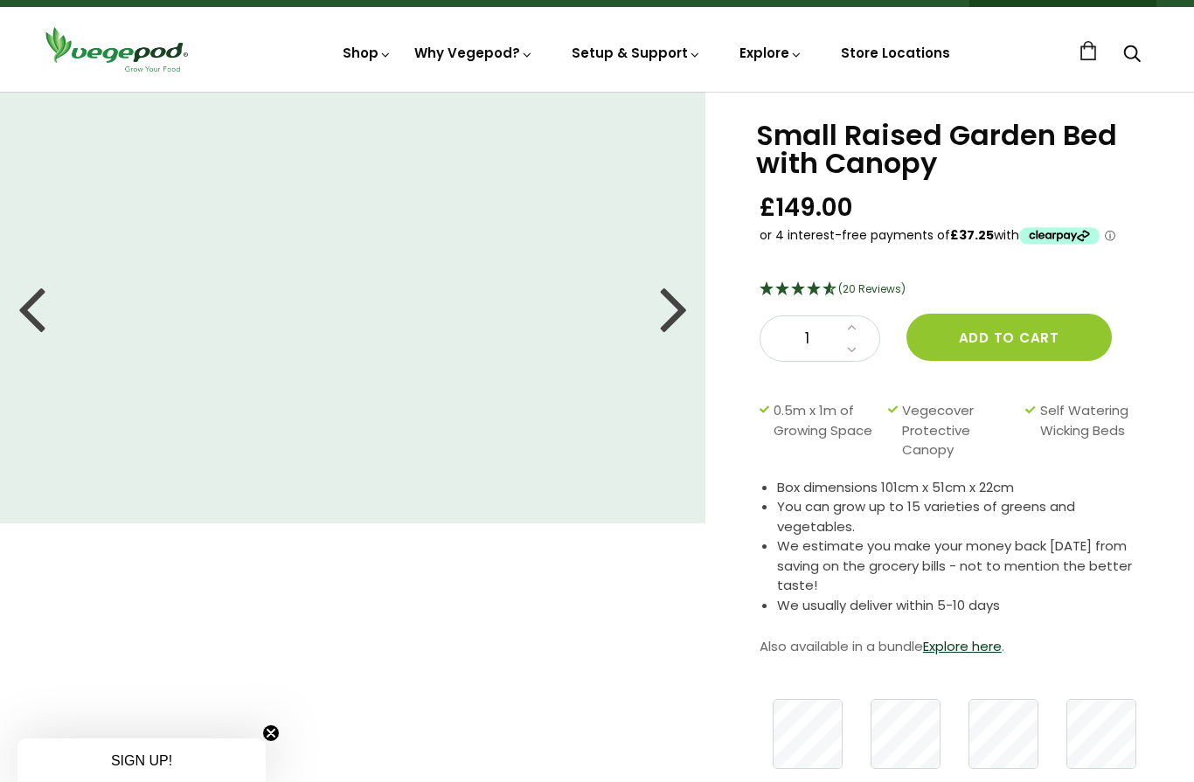
click at [675, 319] on div at bounding box center [674, 307] width 28 height 79
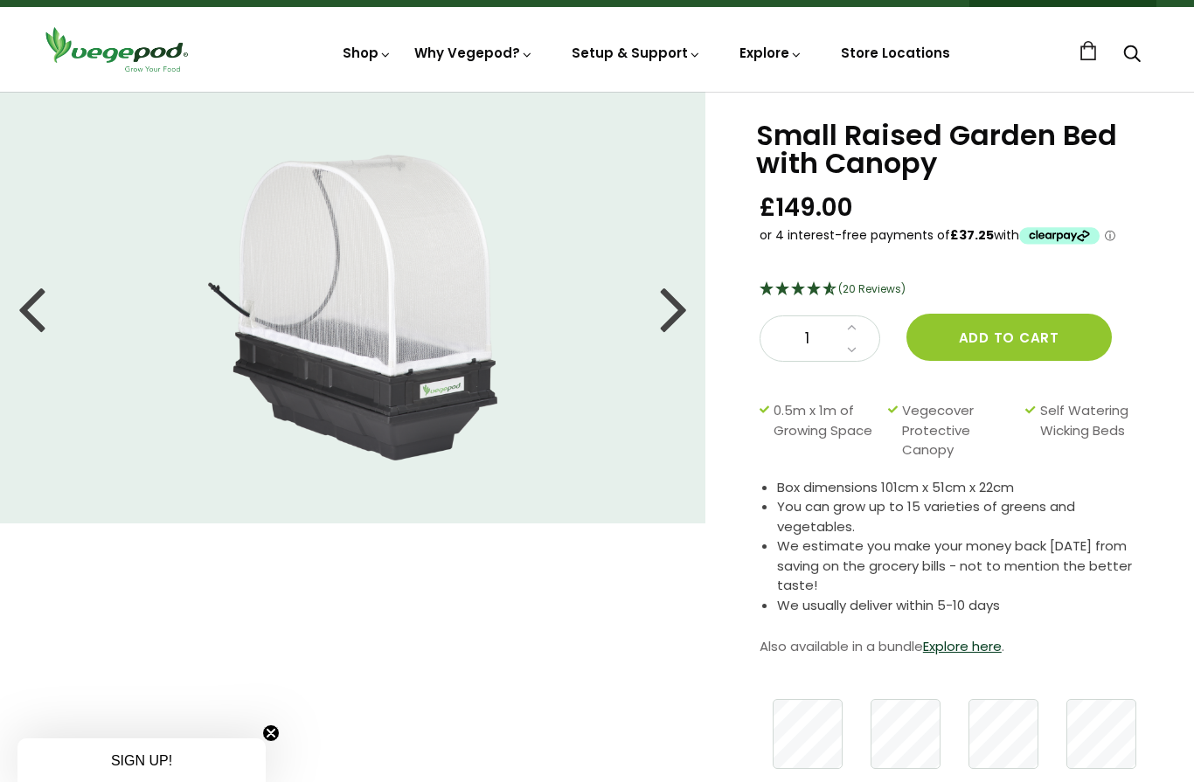
click at [670, 315] on div at bounding box center [674, 307] width 28 height 79
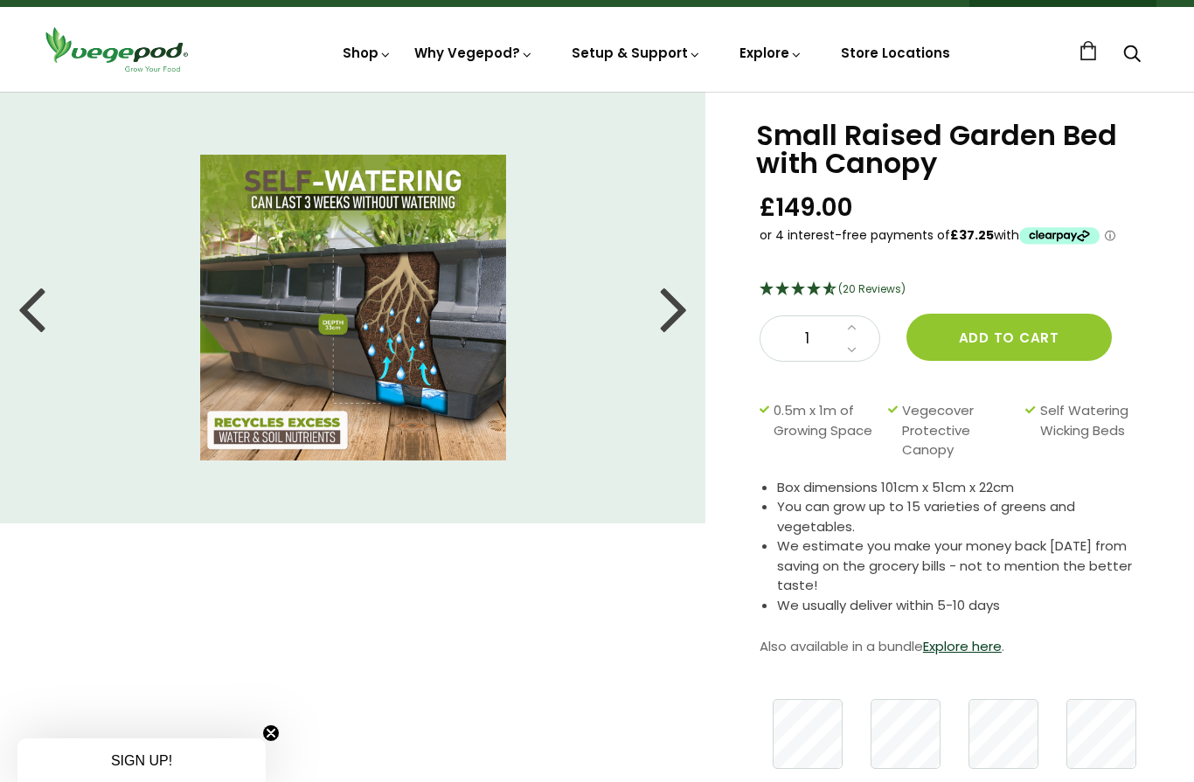
click at [679, 297] on div at bounding box center [674, 307] width 28 height 79
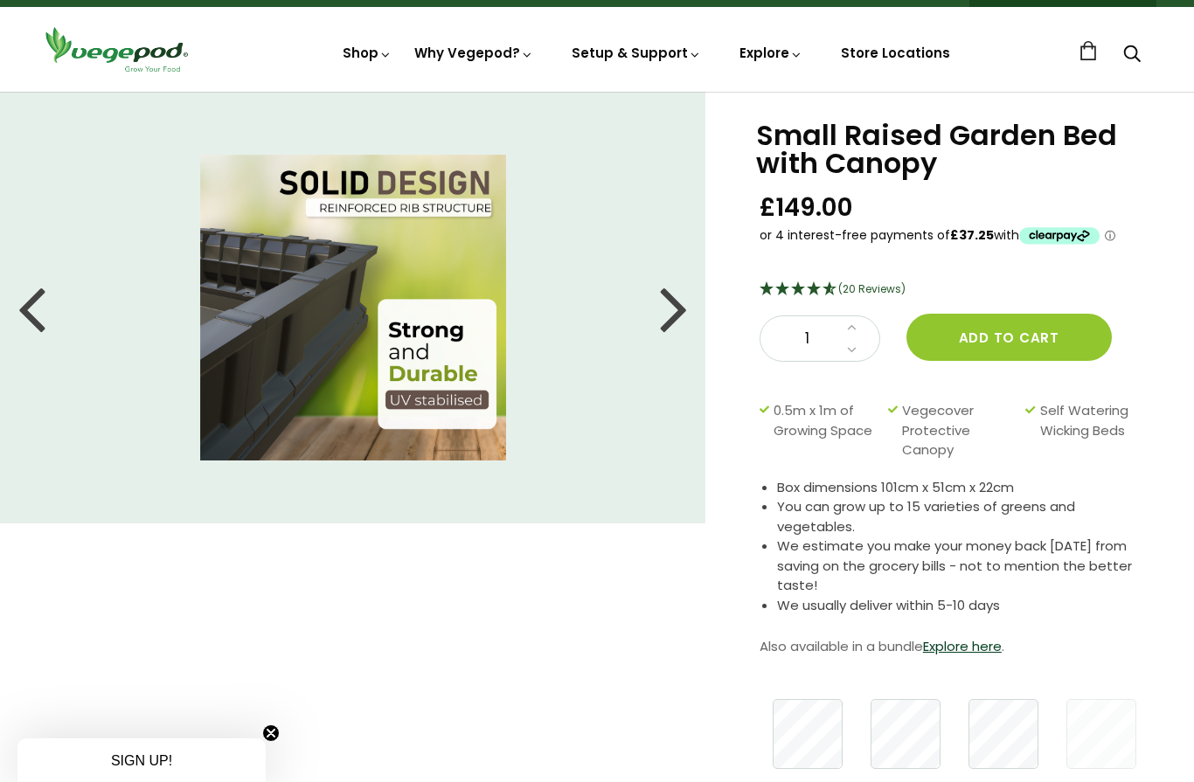
click at [722, 305] on div "Small Raised Garden Bed with Canopy £149.00 (20 Reviews) 1 Add to cart 0.5m x 1…" at bounding box center [949, 450] width 488 height 716
click at [675, 320] on div at bounding box center [674, 307] width 28 height 79
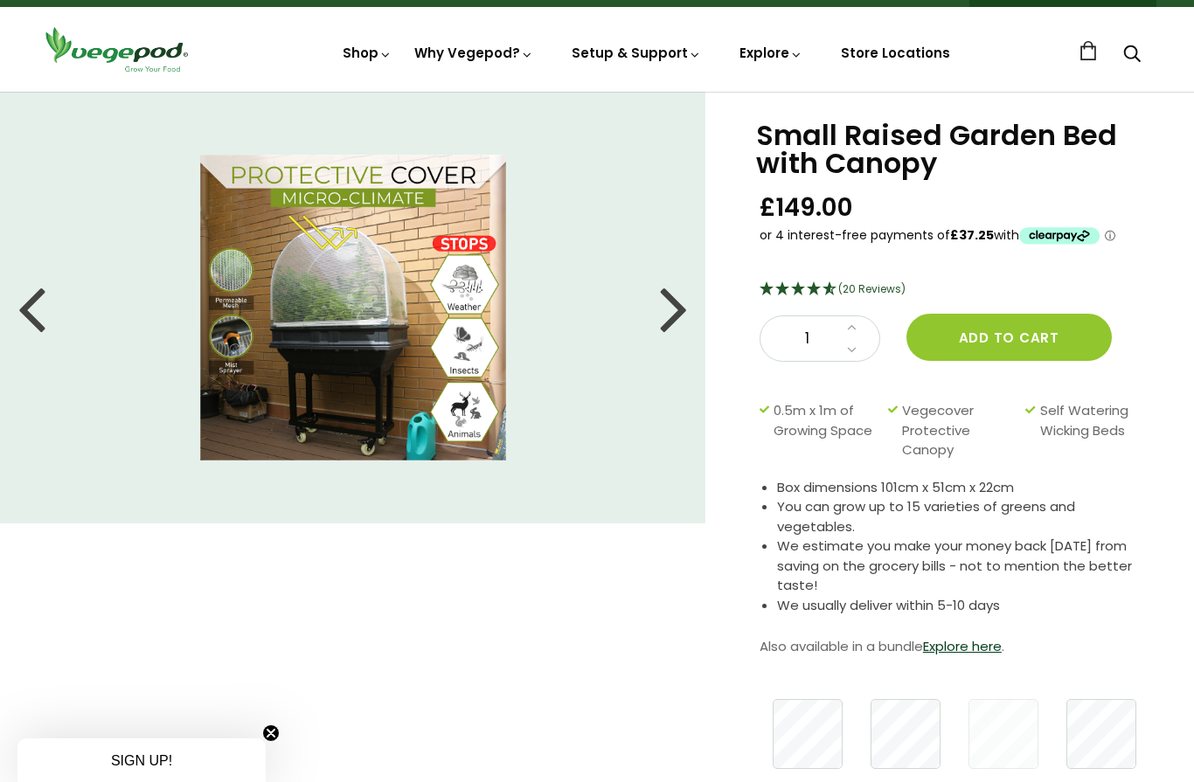
click at [675, 311] on div at bounding box center [674, 307] width 28 height 79
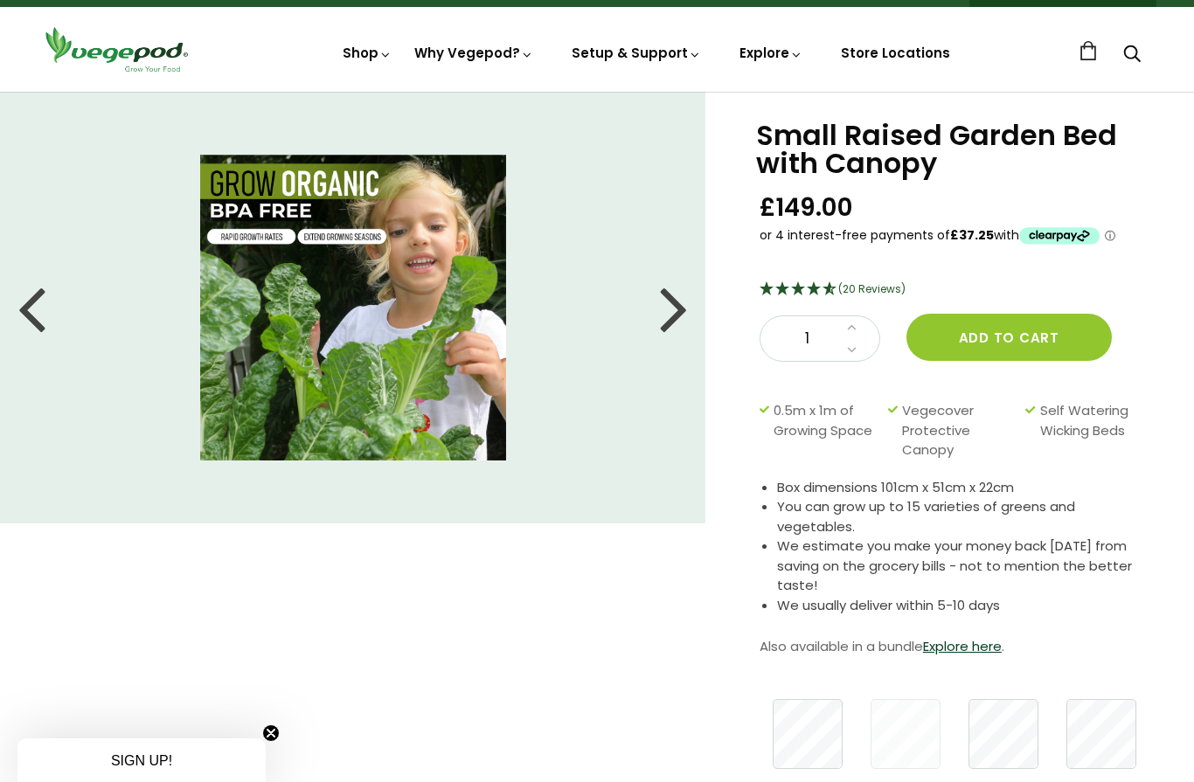
click at [665, 313] on div at bounding box center [674, 307] width 28 height 79
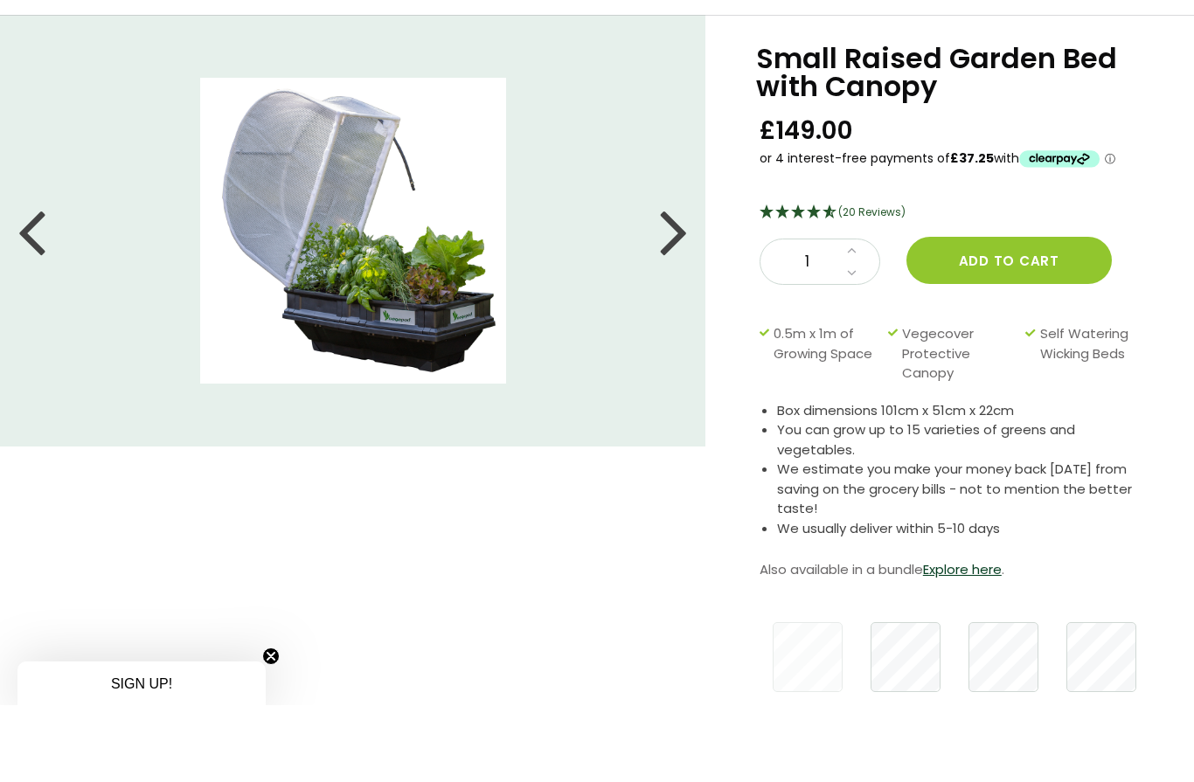
scroll to position [111, 0]
